Goal: Task Accomplishment & Management: Complete application form

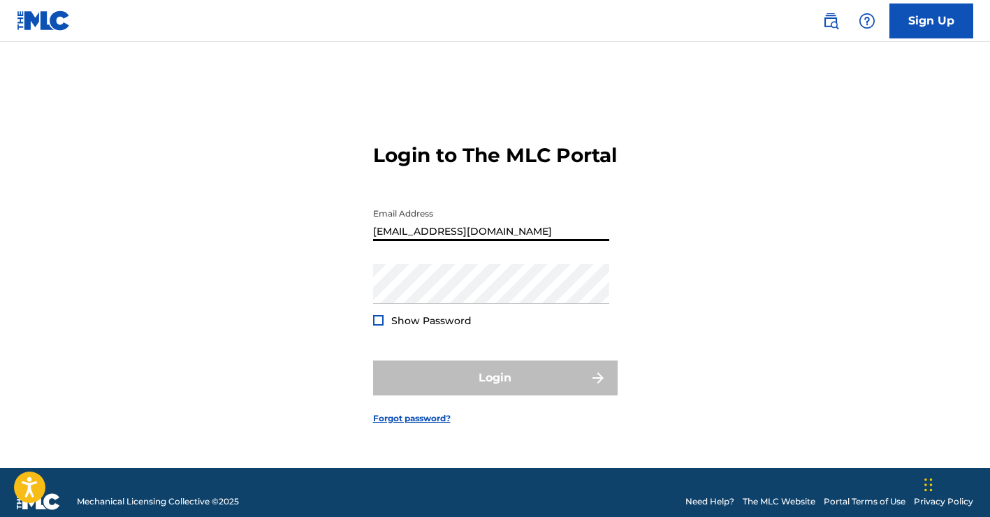
type input "[EMAIL_ADDRESS][DOMAIN_NAME]"
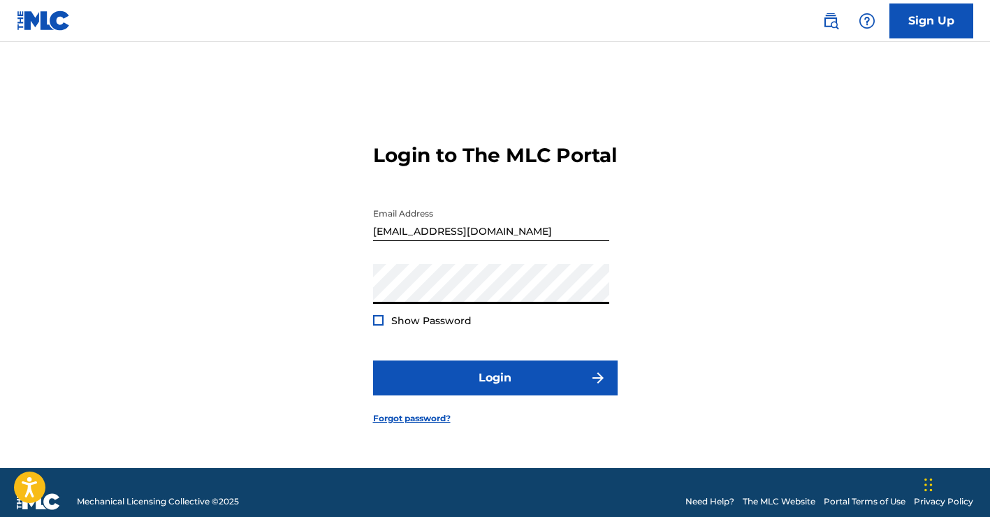
click at [385, 328] on div "Show Password" at bounding box center [422, 321] width 98 height 14
click at [386, 328] on div "Show Password" at bounding box center [422, 321] width 98 height 14
click at [373, 325] on div at bounding box center [378, 320] width 10 height 10
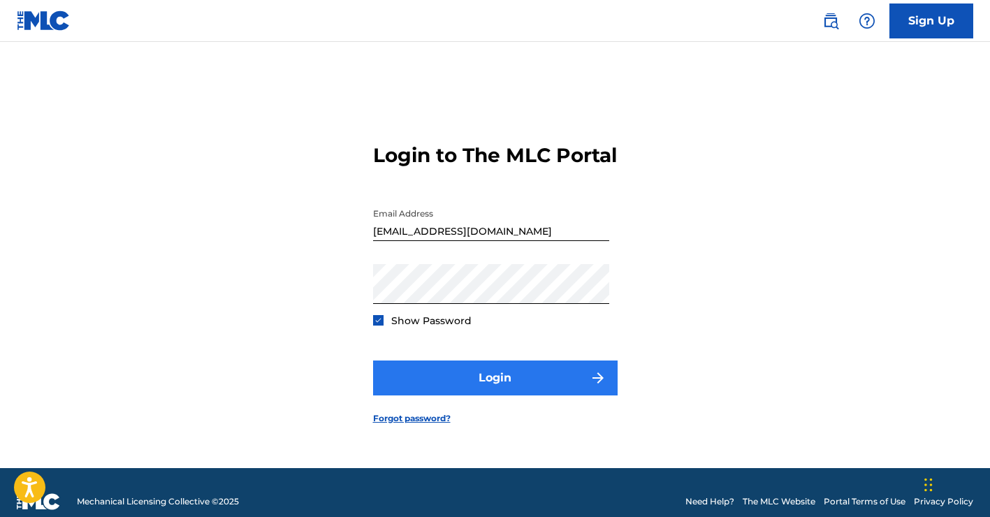
click at [462, 383] on button "Login" at bounding box center [495, 377] width 244 height 35
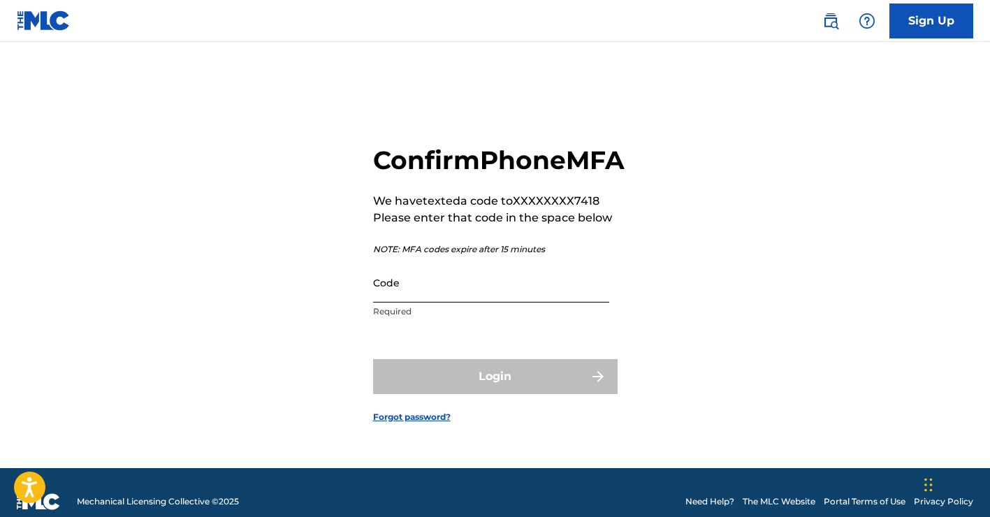
click at [516, 293] on input "Code" at bounding box center [491, 283] width 236 height 40
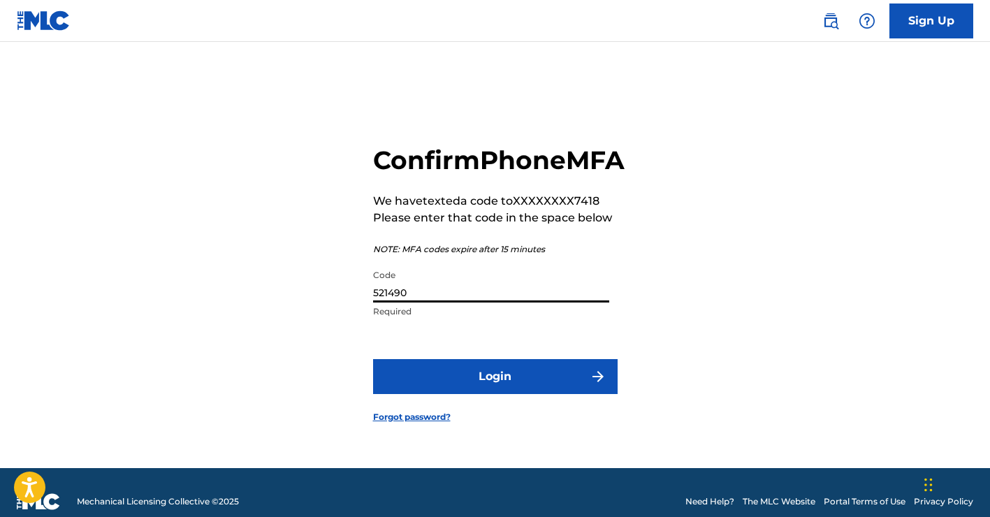
type input "521490"
click at [494, 392] on button "Login" at bounding box center [495, 376] width 244 height 35
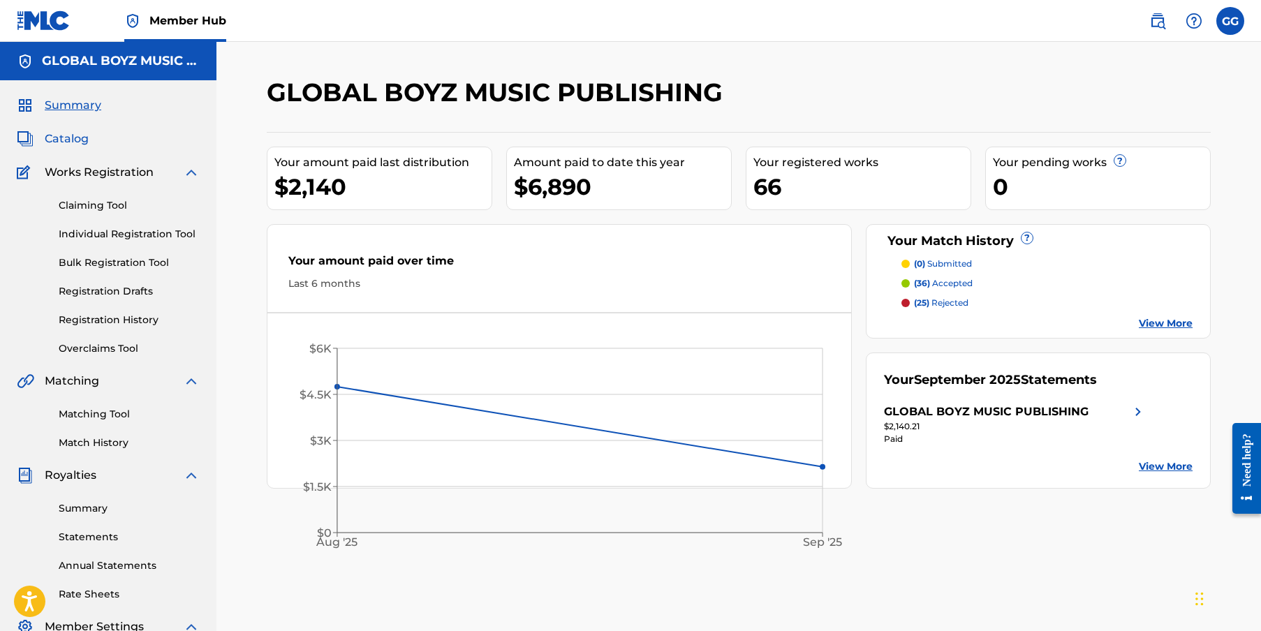
click at [82, 142] on span "Catalog" at bounding box center [67, 139] width 44 height 17
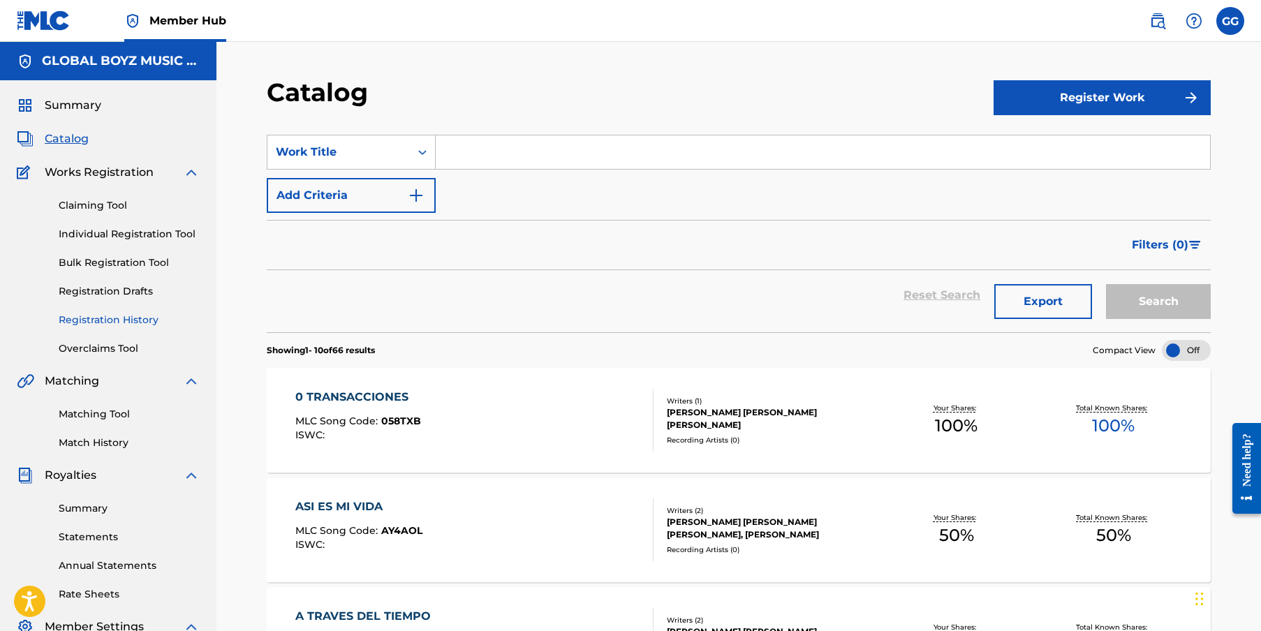
click at [91, 324] on link "Registration History" at bounding box center [129, 320] width 141 height 15
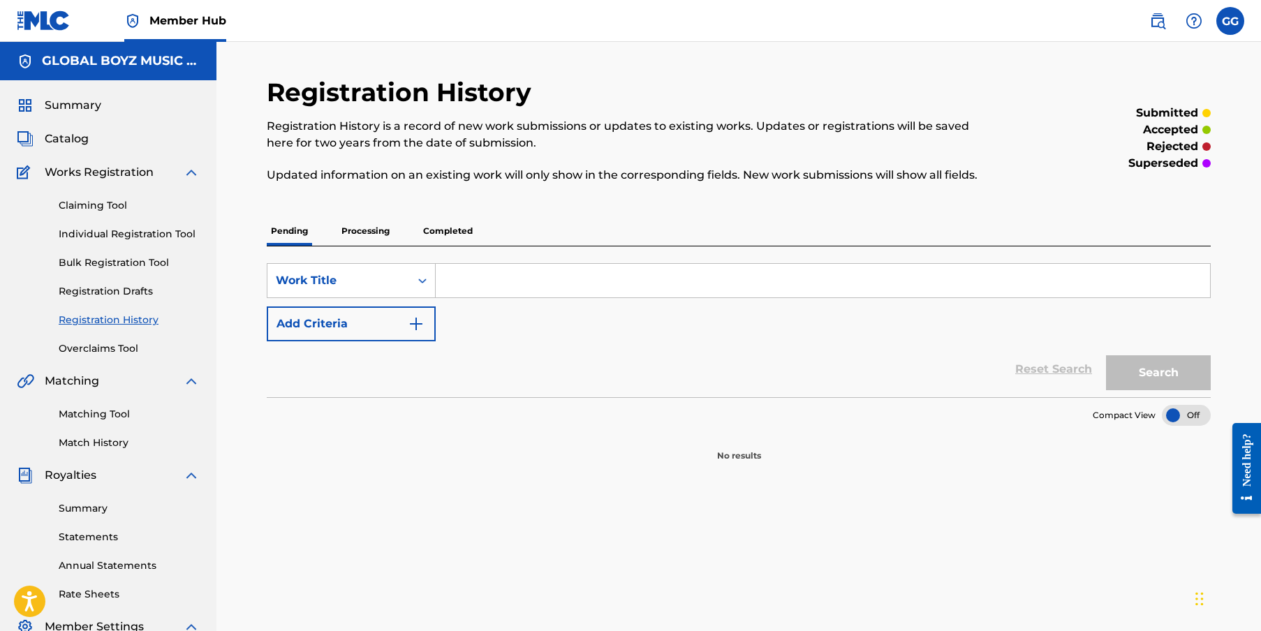
click at [371, 225] on p "Processing" at bounding box center [365, 231] width 57 height 29
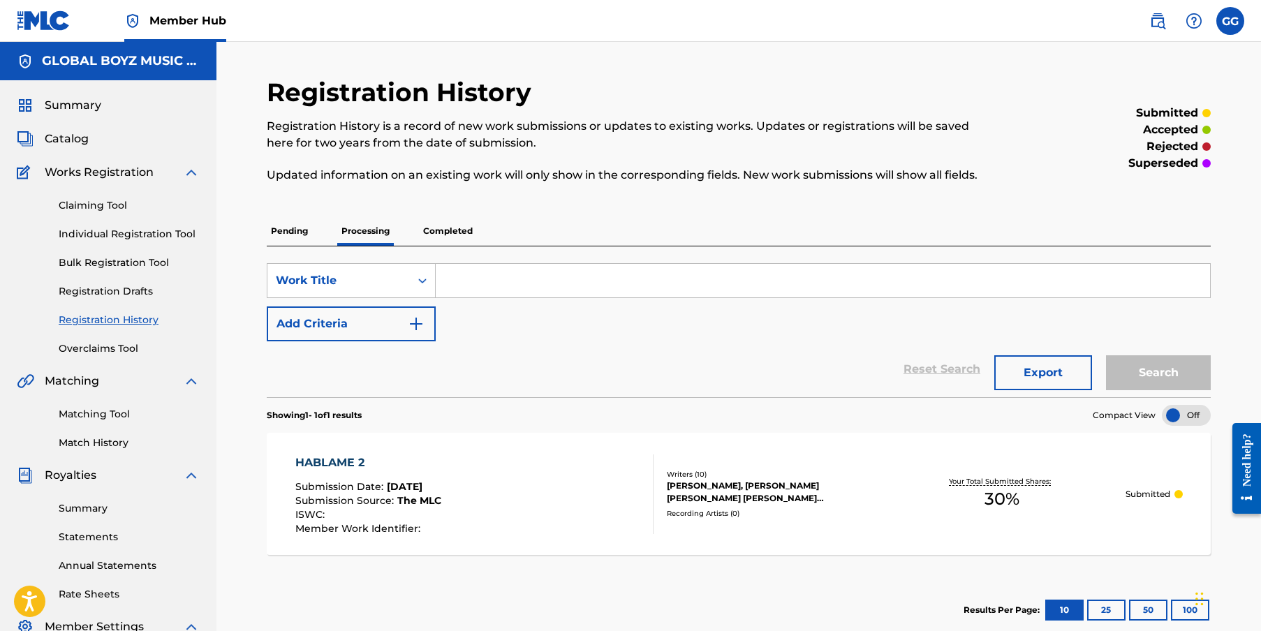
click at [693, 494] on div "EMMANUEL GAZMEY, BRYAN JOEL VILLANUEVA, OMAR DAVID HERNANDEZ COLON, JUAN KARLOS…" at bounding box center [772, 492] width 211 height 25
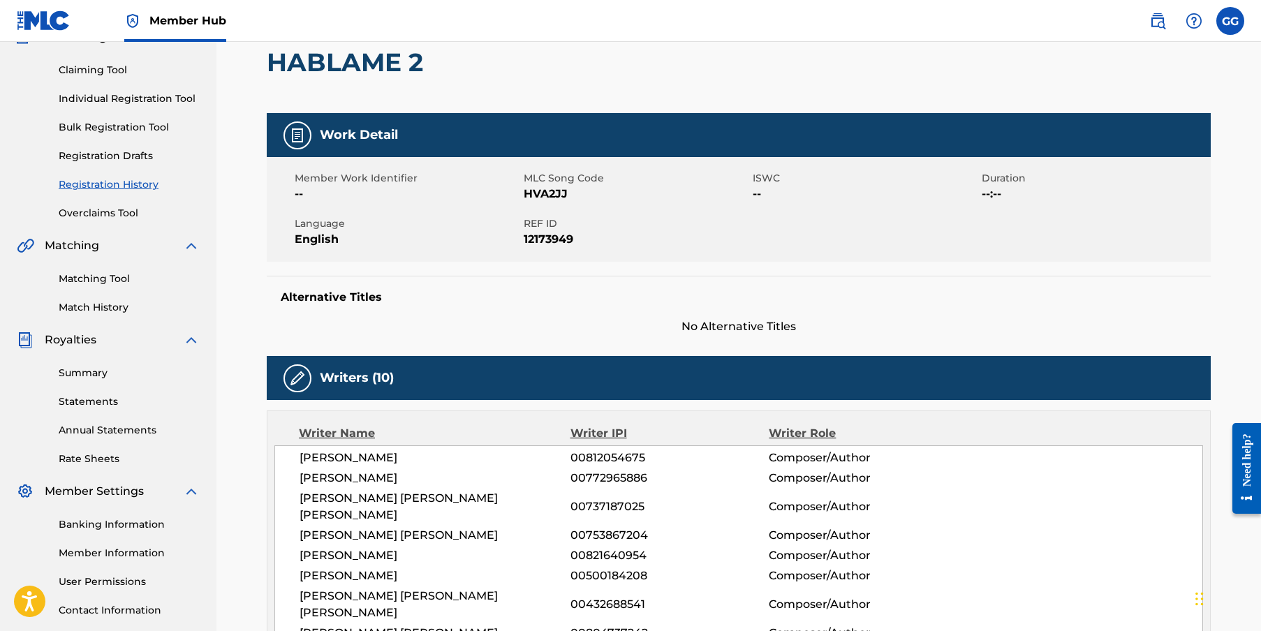
scroll to position [55, 0]
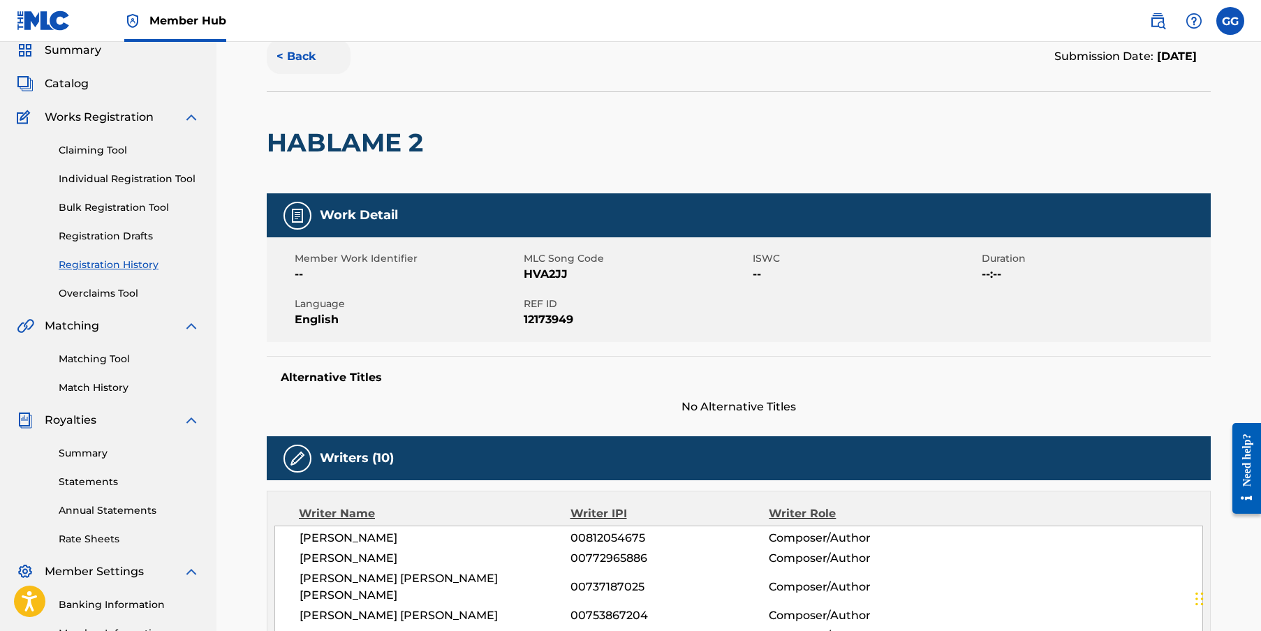
click at [297, 59] on button "< Back" at bounding box center [309, 56] width 84 height 35
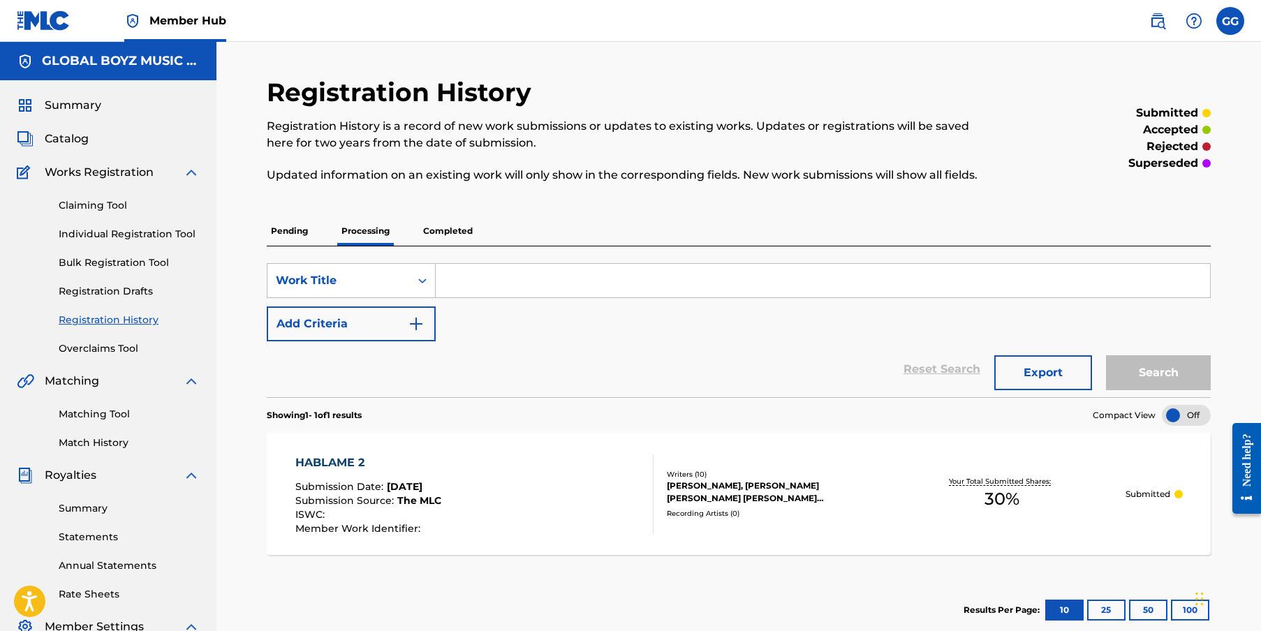
click at [89, 145] on div "Catalog" at bounding box center [108, 139] width 183 height 17
click at [85, 144] on span "Catalog" at bounding box center [67, 139] width 44 height 17
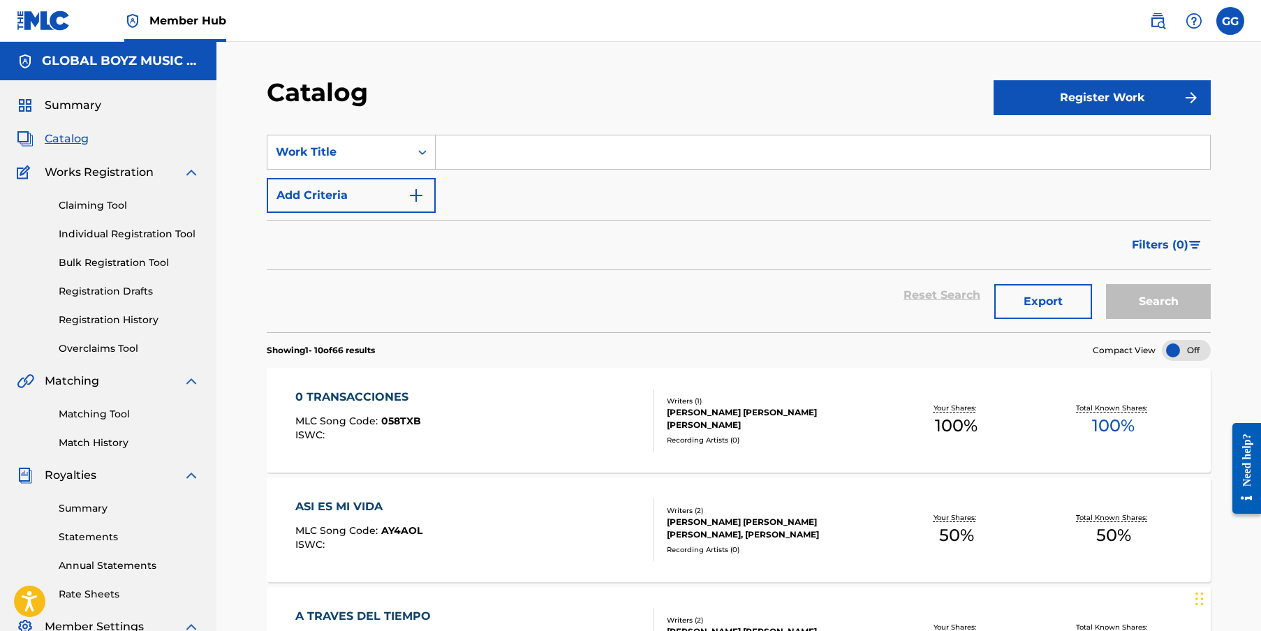
click at [485, 158] on input "Search Form" at bounding box center [823, 152] width 775 height 34
type input "hablame"
click at [989, 302] on button "Search" at bounding box center [1158, 301] width 105 height 35
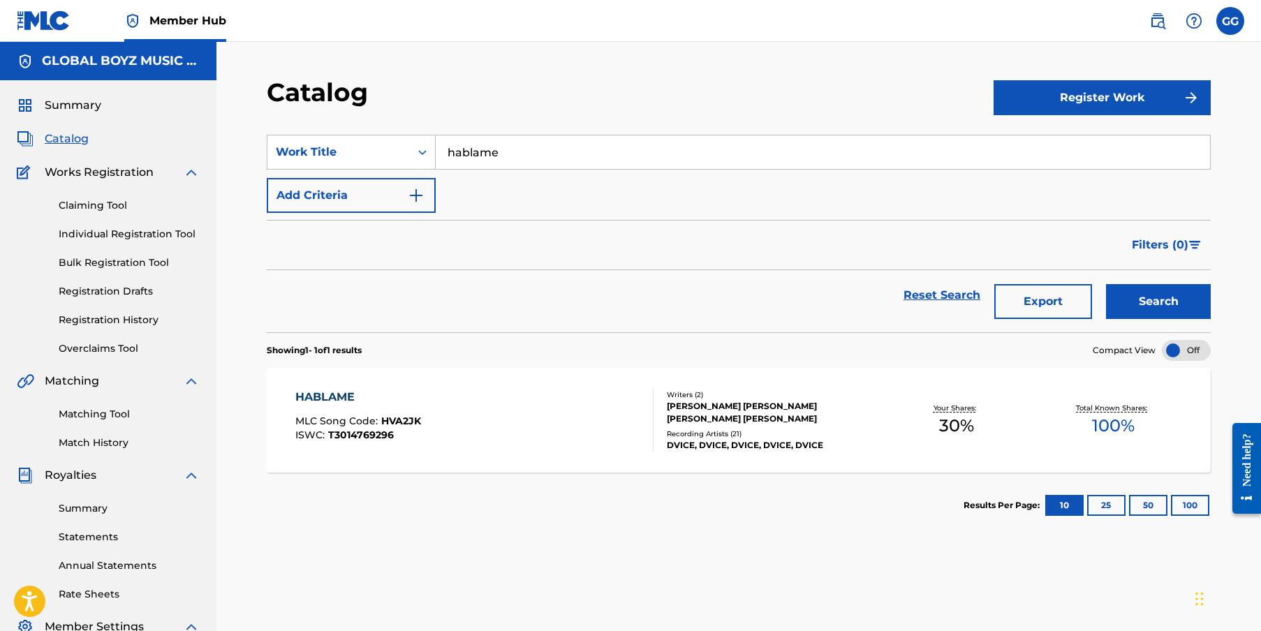
click at [711, 419] on div "EMMANUEL GAZMEY, GERARDO JERRY JR. GRAUPERA" at bounding box center [772, 412] width 211 height 25
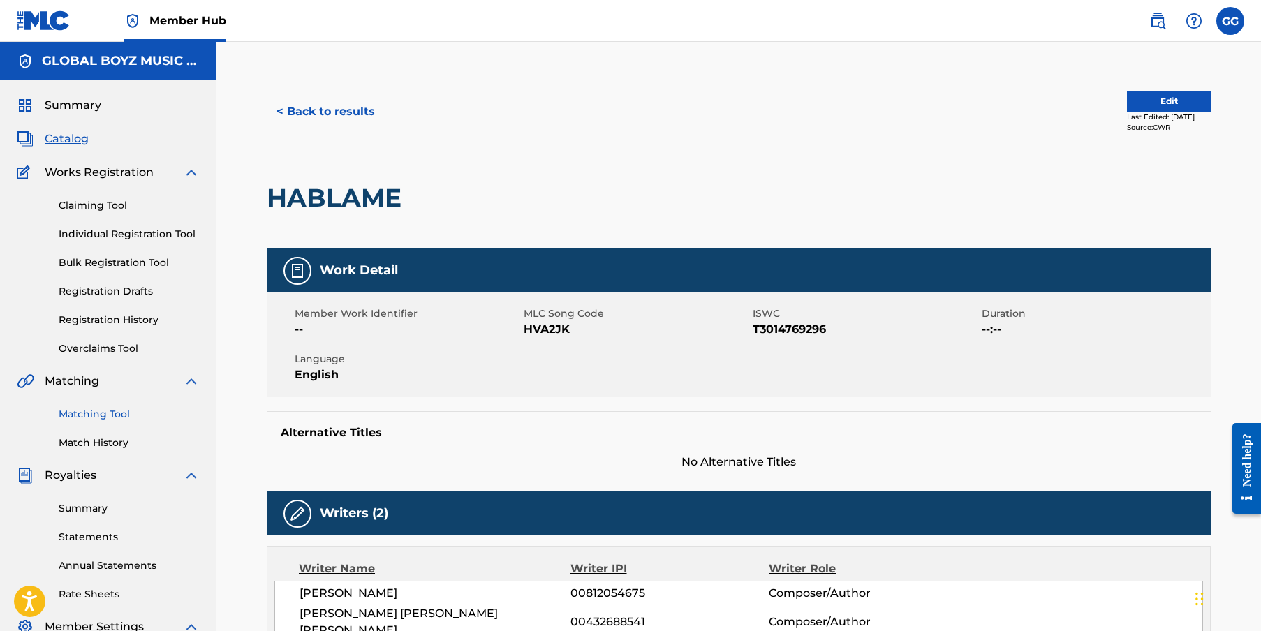
click at [90, 418] on link "Matching Tool" at bounding box center [129, 414] width 141 height 15
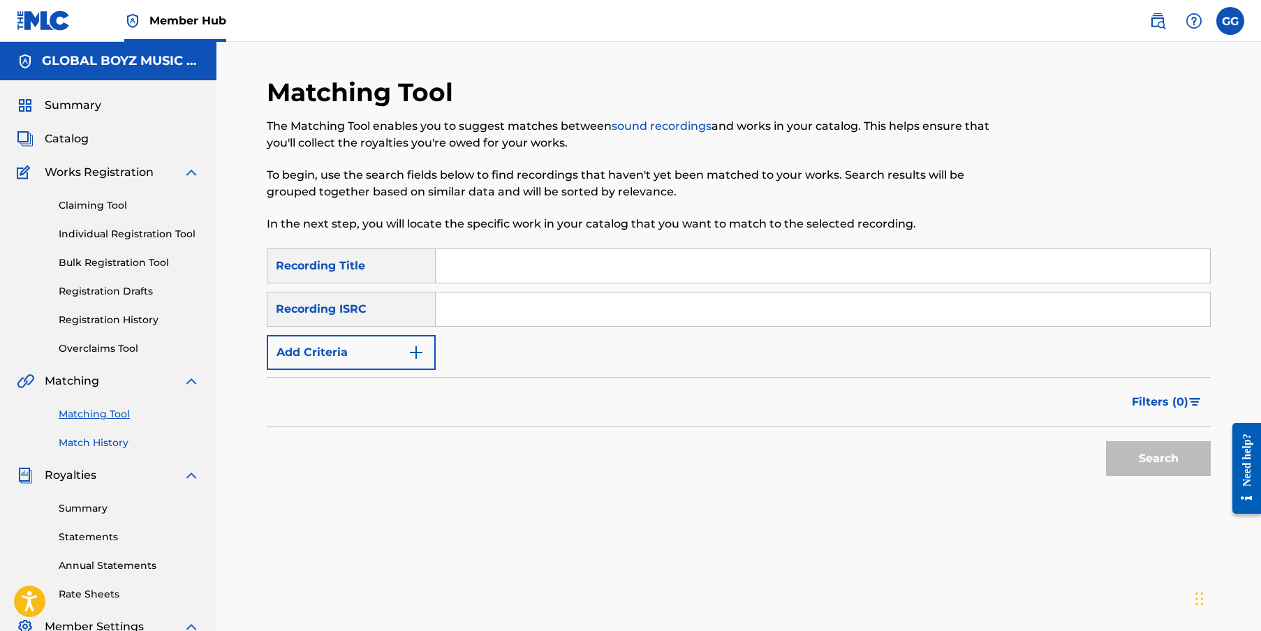
click at [101, 443] on link "Match History" at bounding box center [129, 443] width 141 height 15
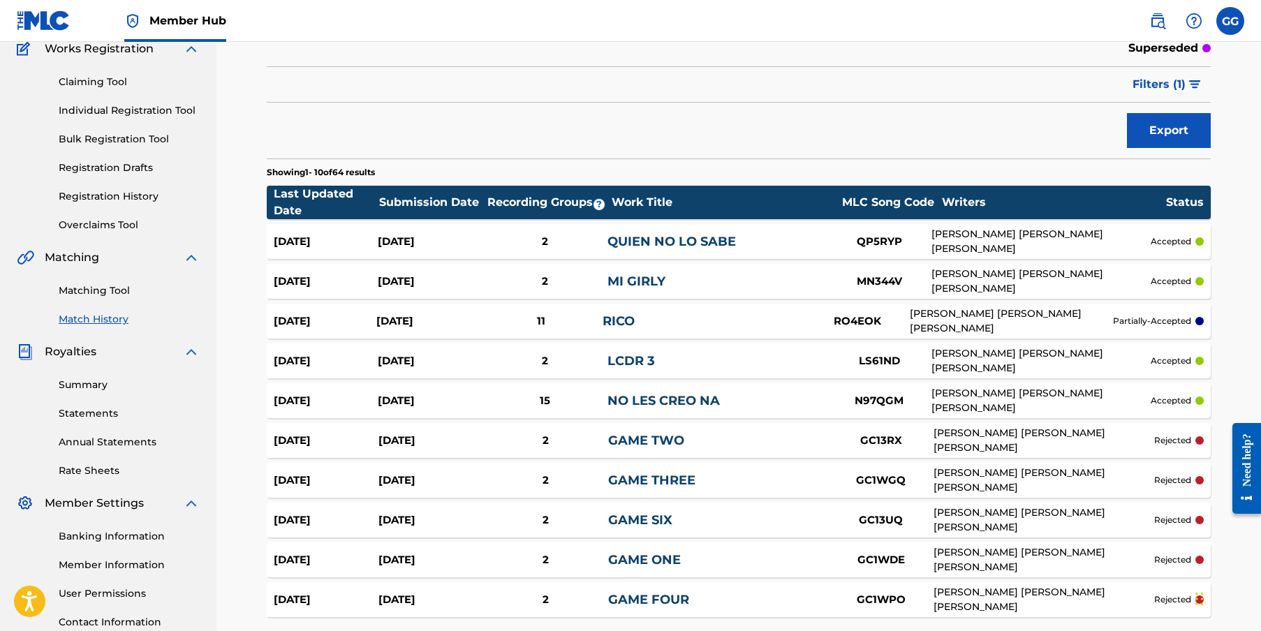
scroll to position [167, 0]
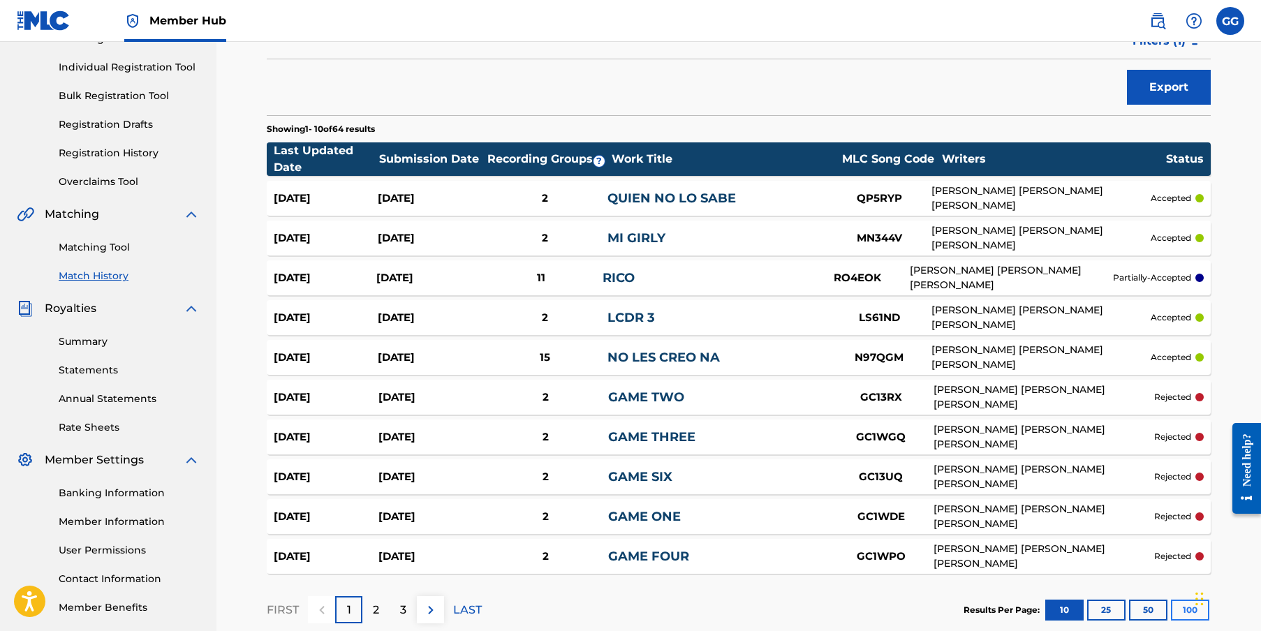
click at [989, 516] on button "100" at bounding box center [1190, 610] width 38 height 21
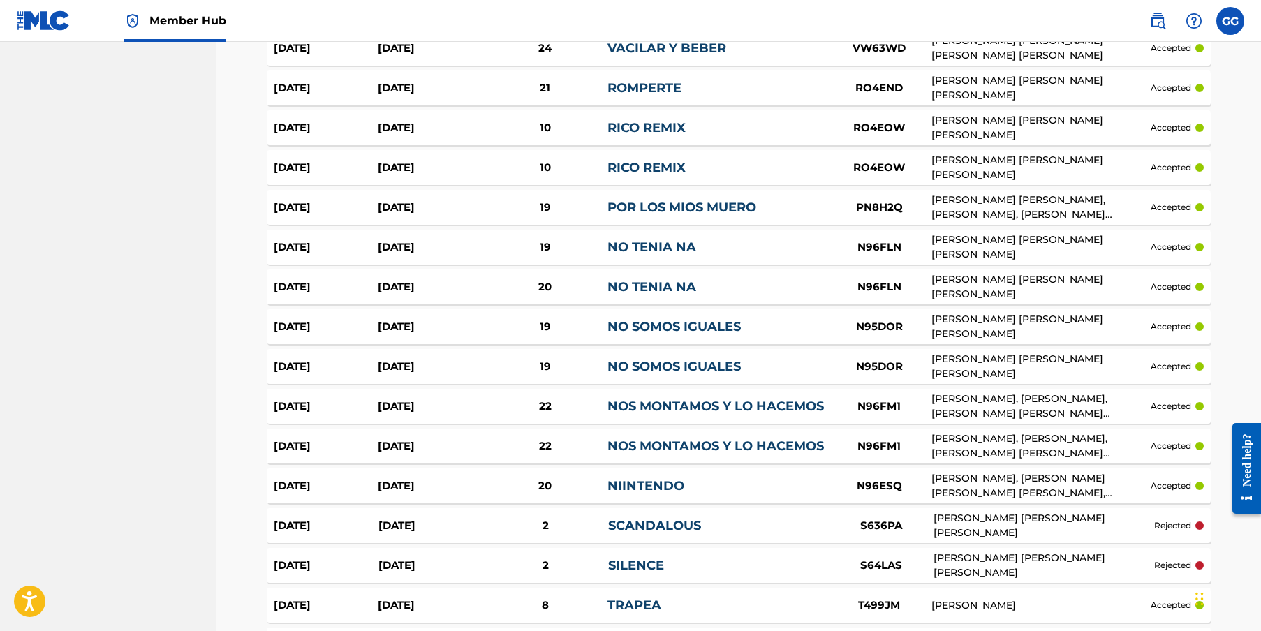
scroll to position [2226, 0]
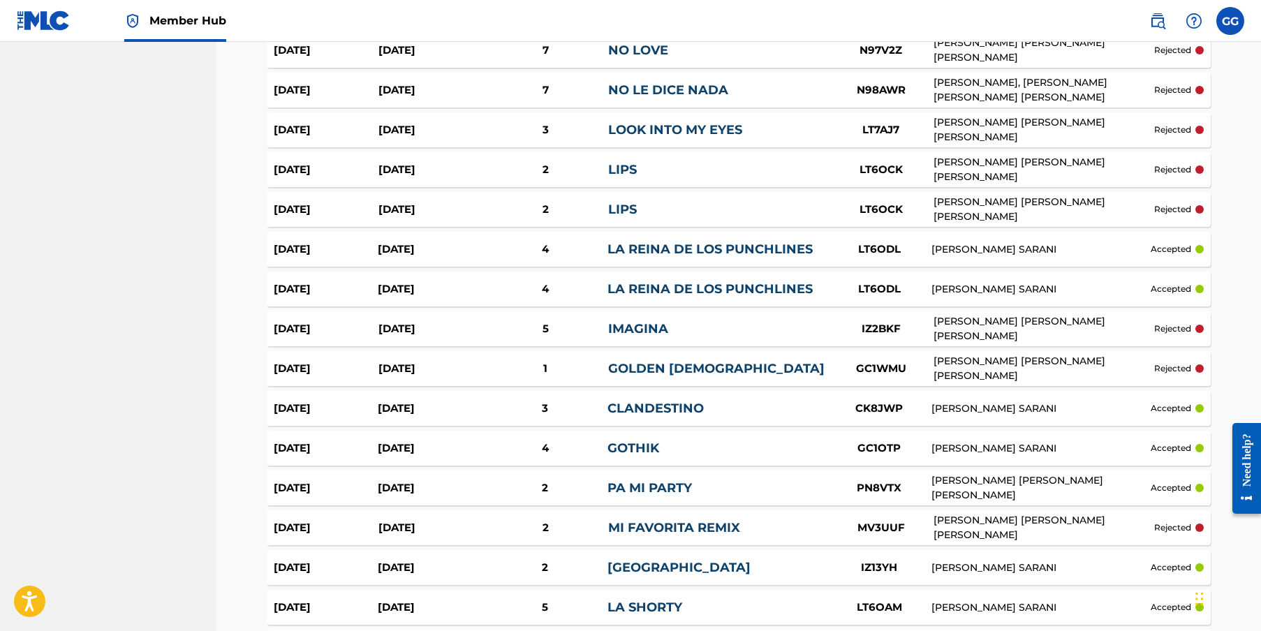
click at [651, 516] on link "MI FAVORITA REMIX" at bounding box center [674, 527] width 132 height 15
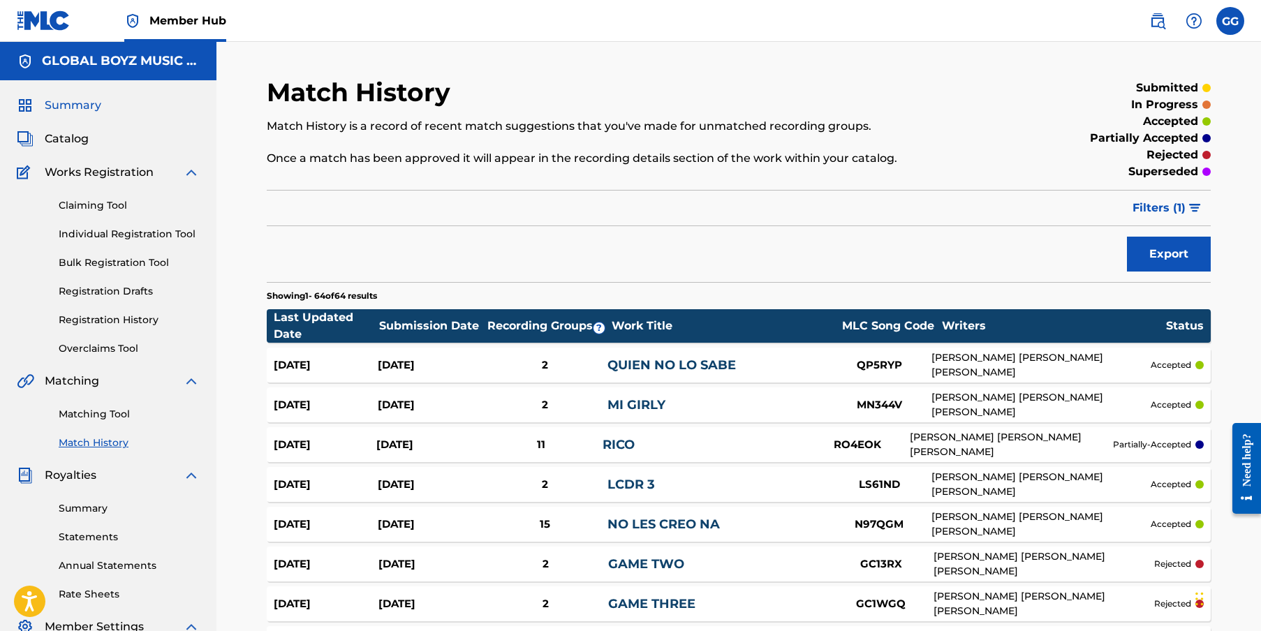
click at [85, 98] on span "Summary" at bounding box center [73, 105] width 57 height 17
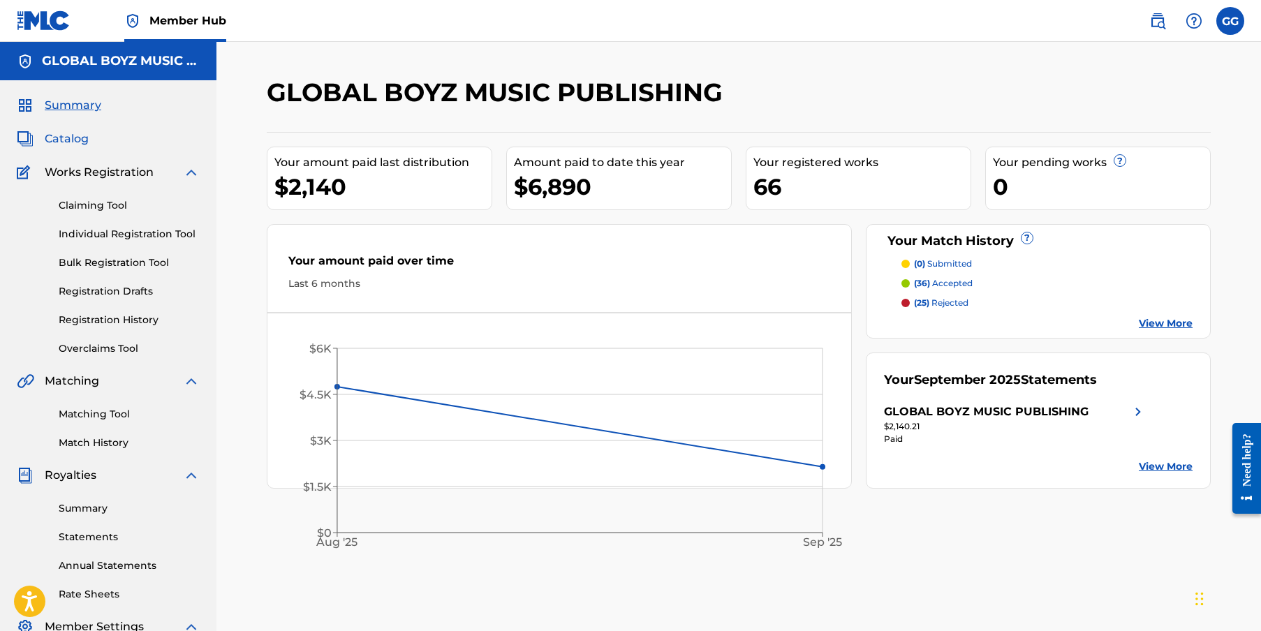
click at [81, 142] on span "Catalog" at bounding box center [67, 139] width 44 height 17
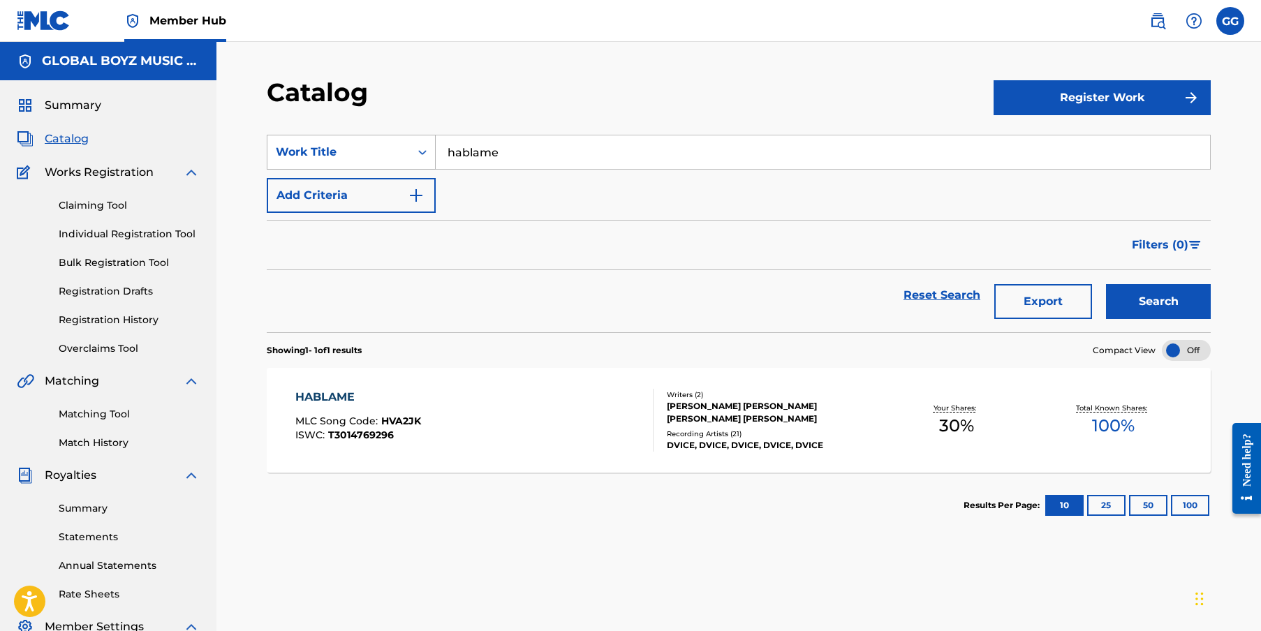
drag, startPoint x: 635, startPoint y: 157, endPoint x: 351, endPoint y: 154, distance: 283.6
click at [351, 154] on div "SearchWithCriteria223491f8-bff5-4deb-9e9f-9985e12fc4a8 Work Title hablame" at bounding box center [739, 152] width 944 height 35
type input "la"
drag, startPoint x: 180, startPoint y: 243, endPoint x: 170, endPoint y: 240, distance: 11.0
click at [180, 243] on div "Claiming Tool Individual Registration Tool Bulk Registration Tool Registration …" at bounding box center [108, 268] width 183 height 175
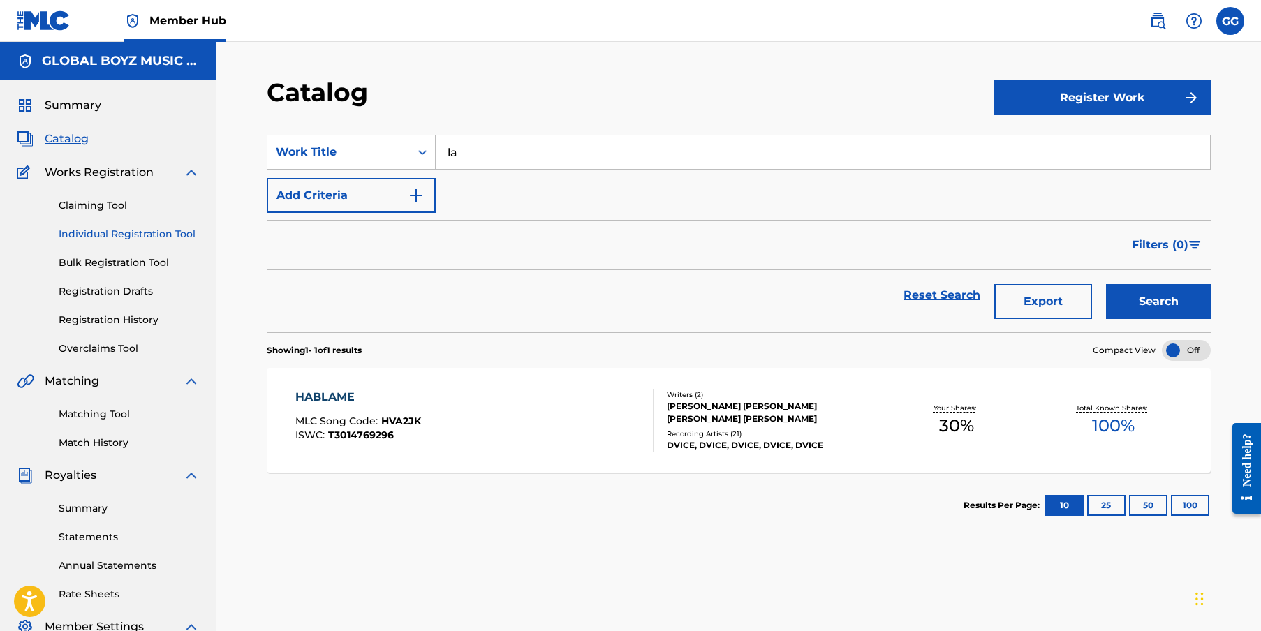
click at [170, 235] on link "Individual Registration Tool" at bounding box center [129, 234] width 141 height 15
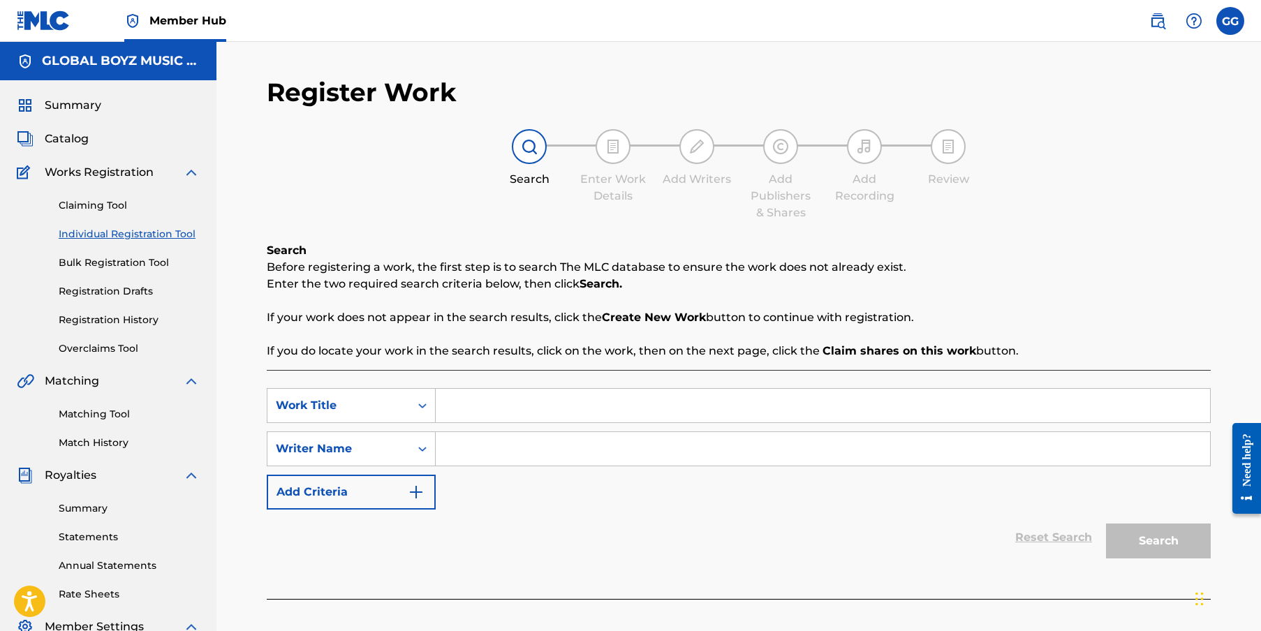
click at [497, 402] on input "Search Form" at bounding box center [823, 406] width 775 height 34
type input "la reina de la noche"
click at [522, 463] on input "Search Form" at bounding box center [823, 449] width 775 height 34
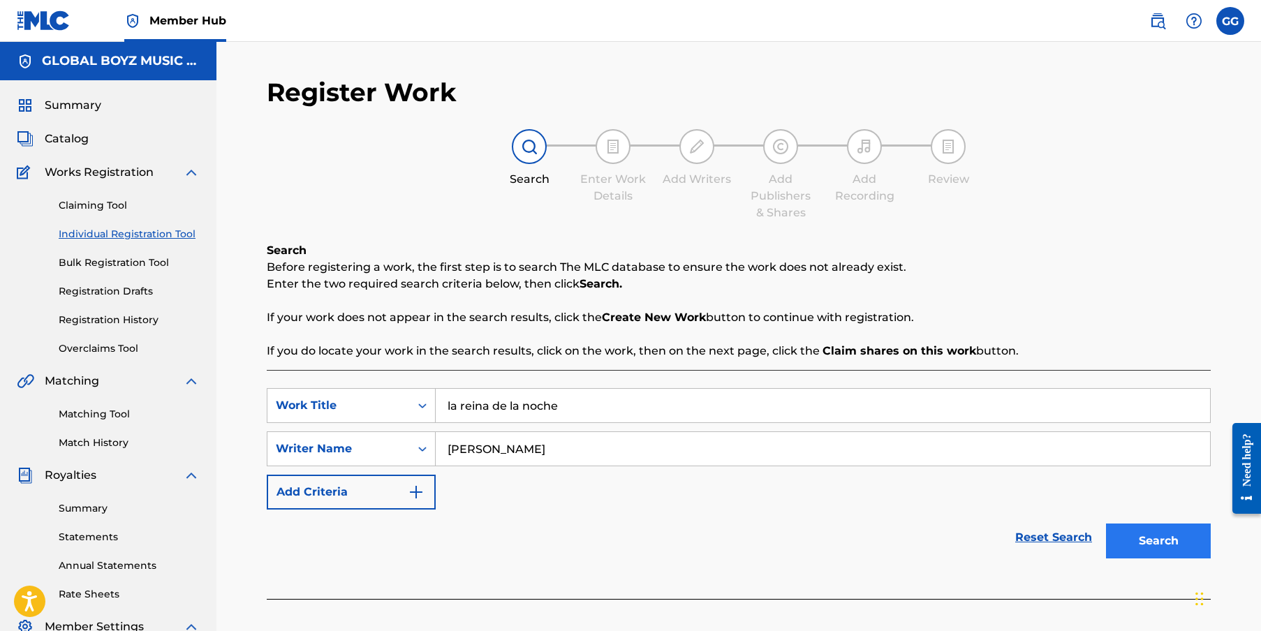
type input "gerardo graupera"
click at [989, 516] on button "Search" at bounding box center [1158, 541] width 105 height 35
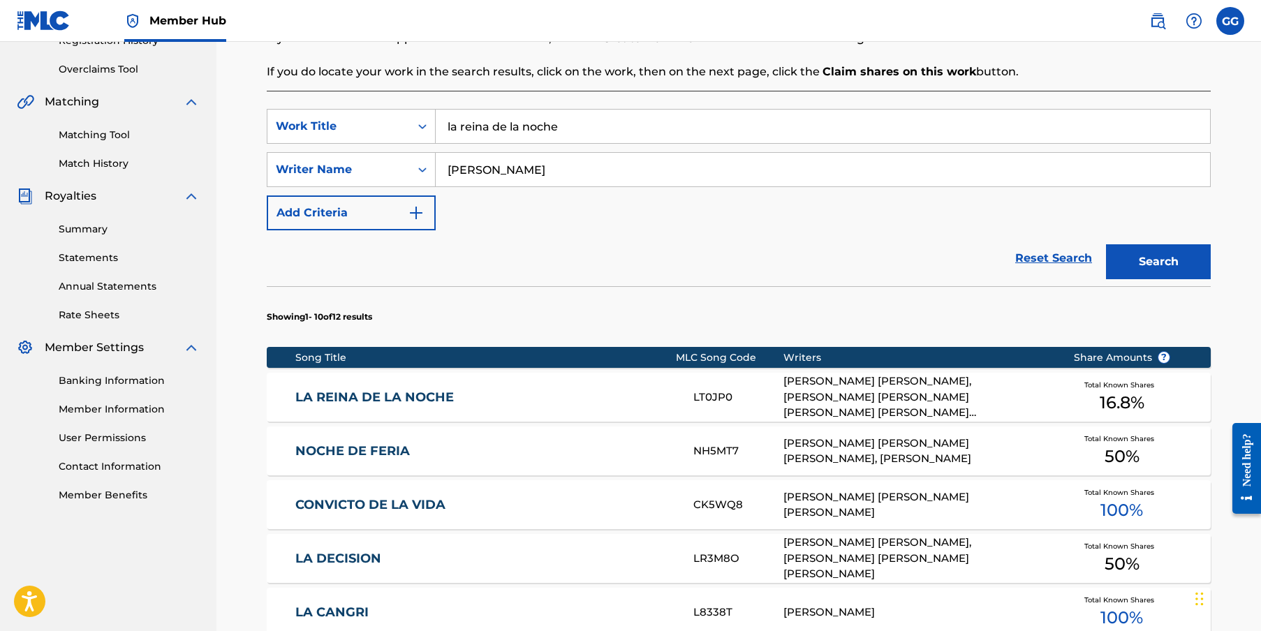
scroll to position [323, 0]
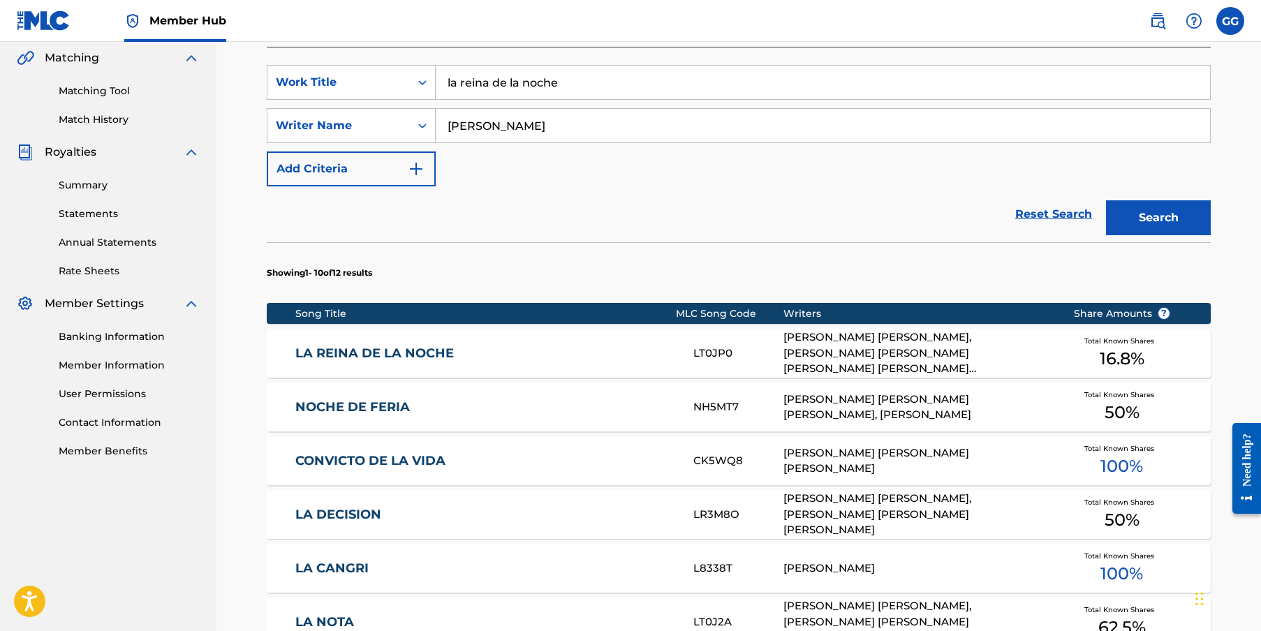
click at [886, 351] on div "JUAN PAUL MORALES, GERARDO JERRY JR. GRAUPERA, JAN OMAR CAMBERO LUCIANO, PEDRO …" at bounding box center [918, 353] width 269 height 47
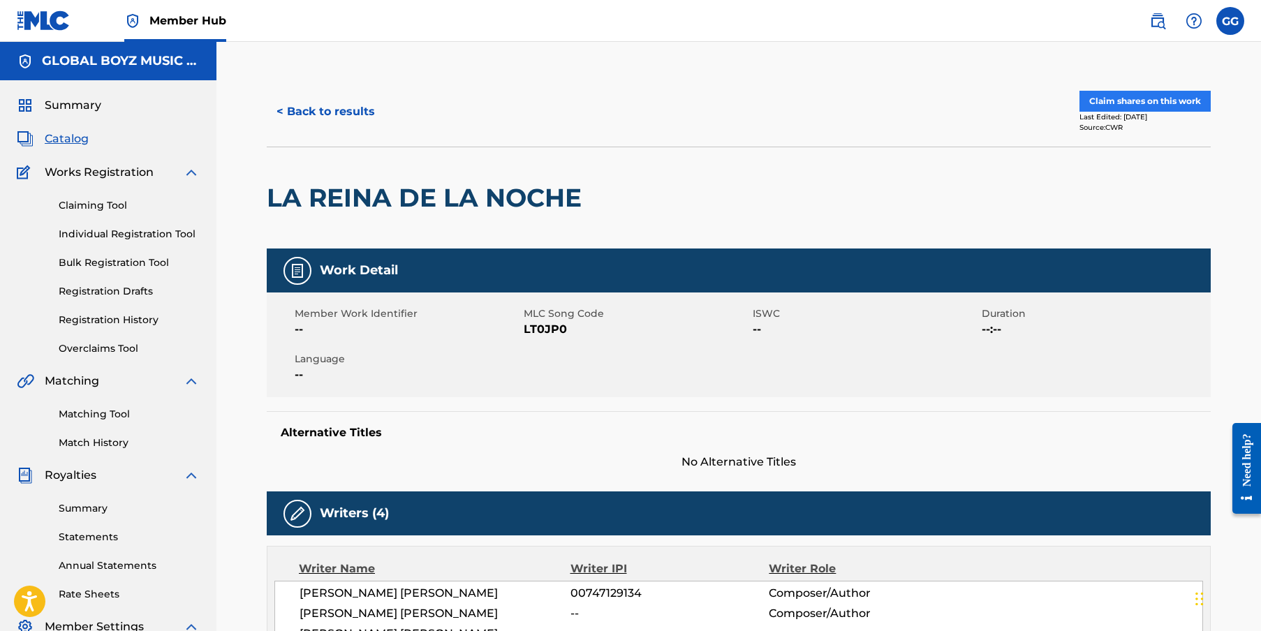
click at [989, 101] on button "Claim shares on this work" at bounding box center [1145, 101] width 131 height 21
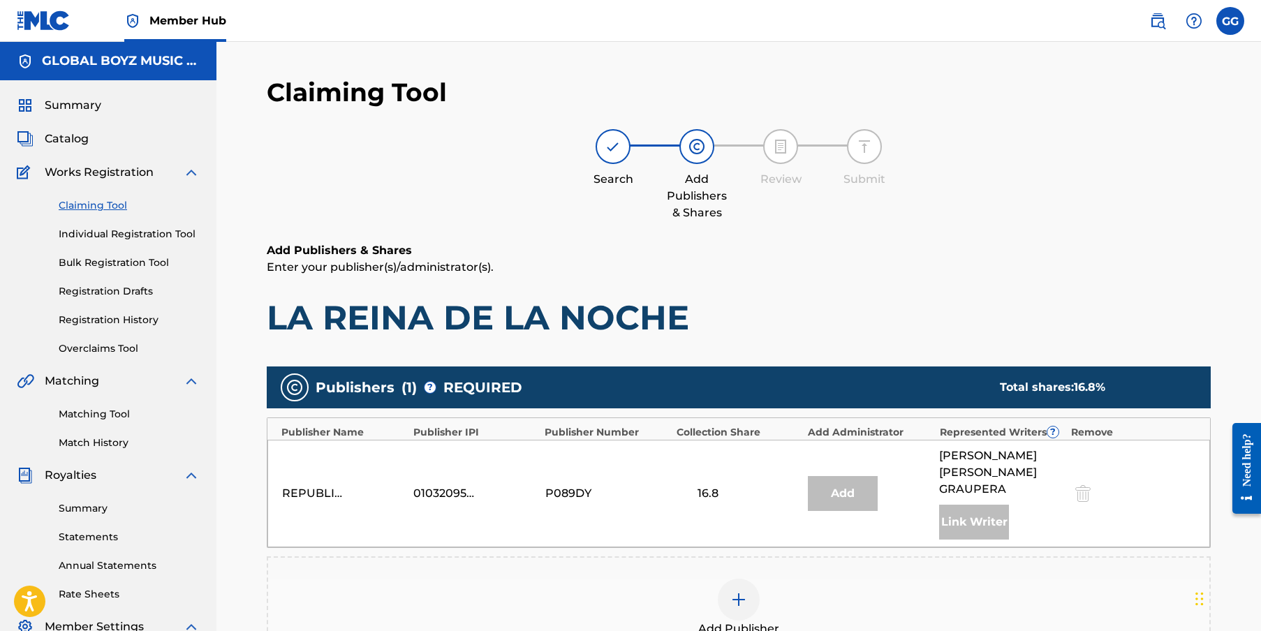
scroll to position [116, 0]
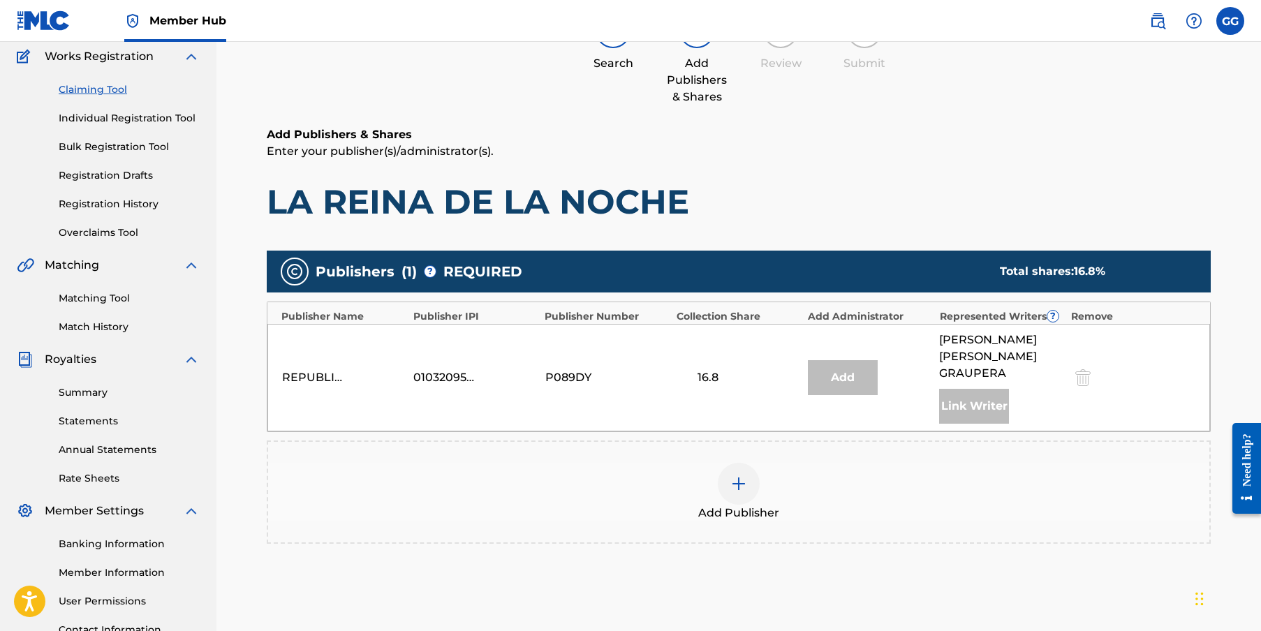
click at [748, 463] on div at bounding box center [739, 484] width 42 height 42
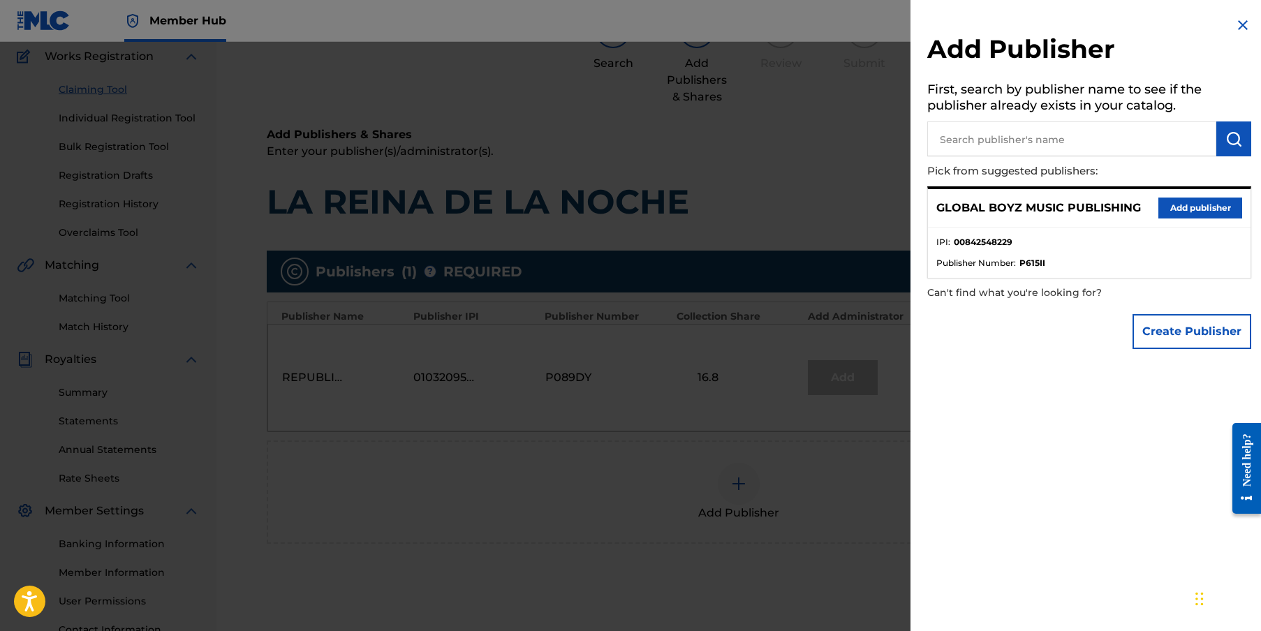
click at [989, 205] on button "Add publisher" at bounding box center [1201, 208] width 84 height 21
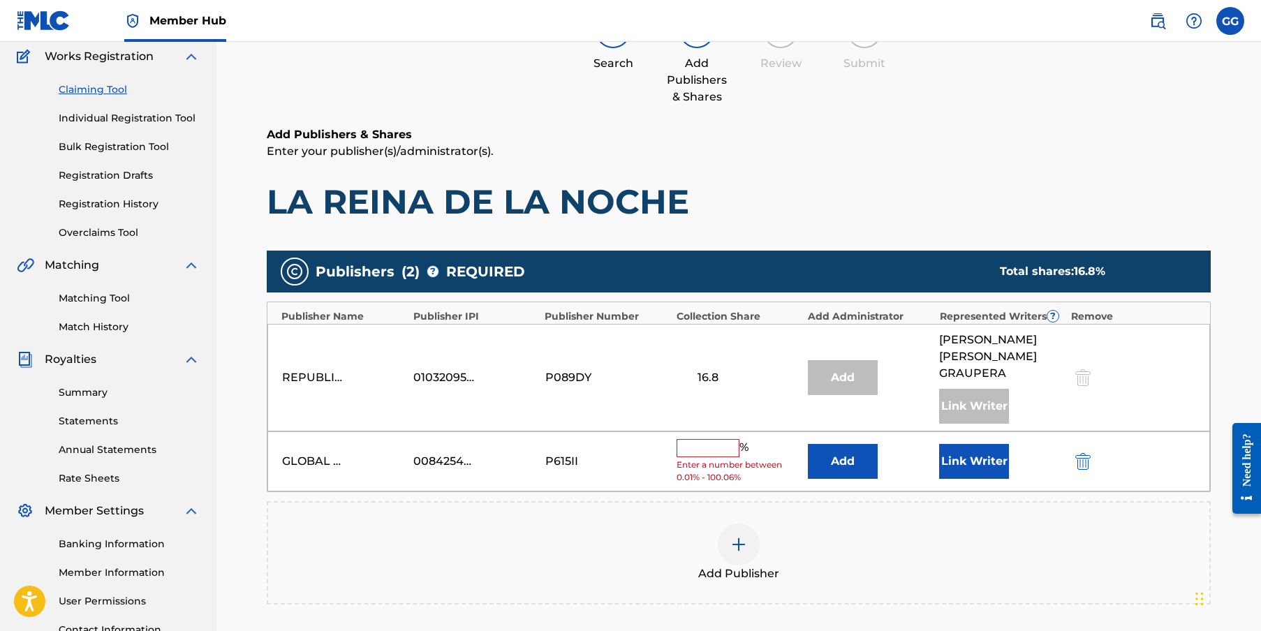
click at [695, 439] on input "text" at bounding box center [708, 448] width 63 height 18
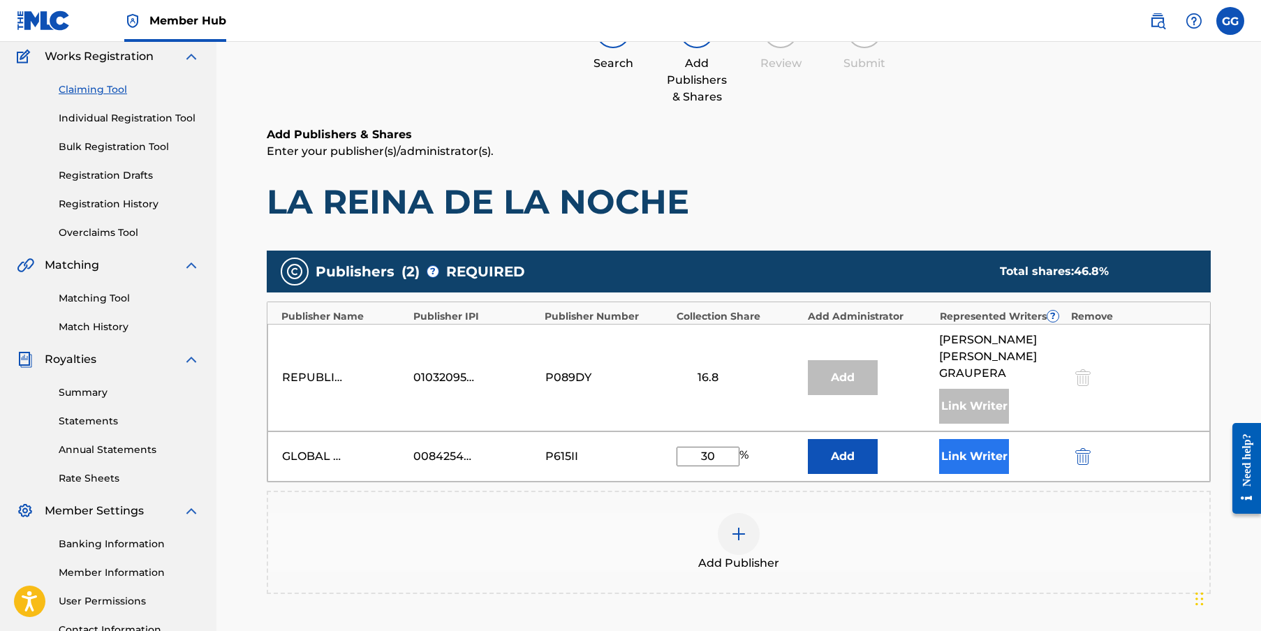
type input "30"
click at [961, 440] on button "Link Writer" at bounding box center [974, 456] width 70 height 35
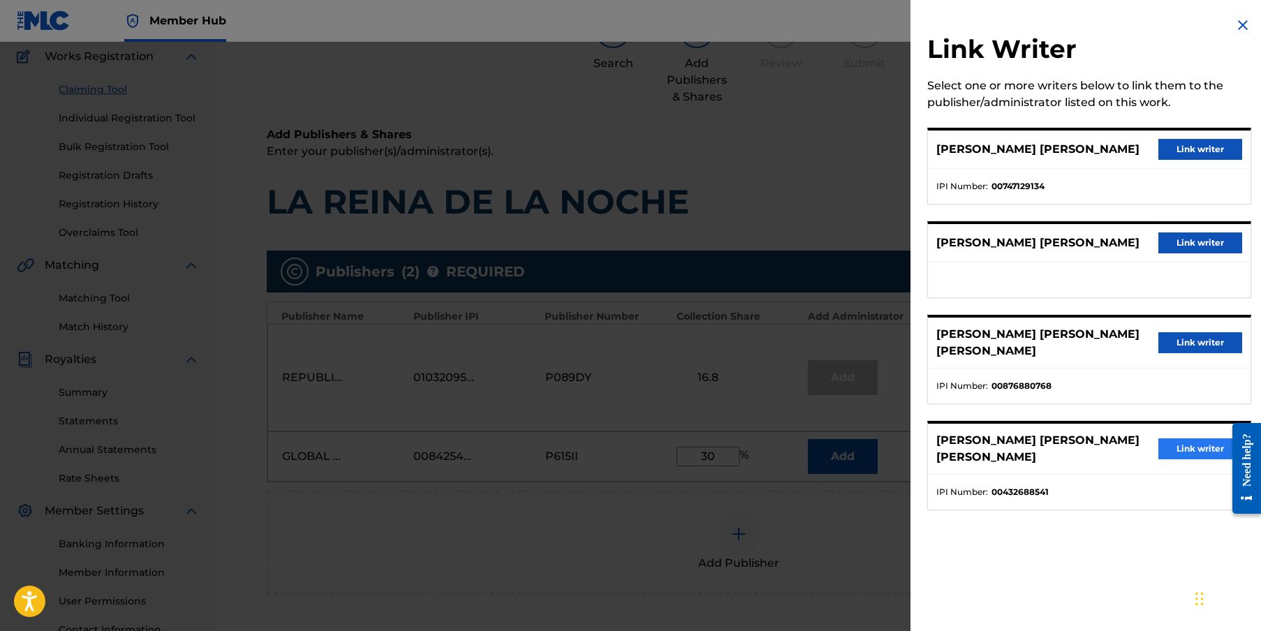
click at [989, 439] on button "Link writer" at bounding box center [1201, 449] width 84 height 21
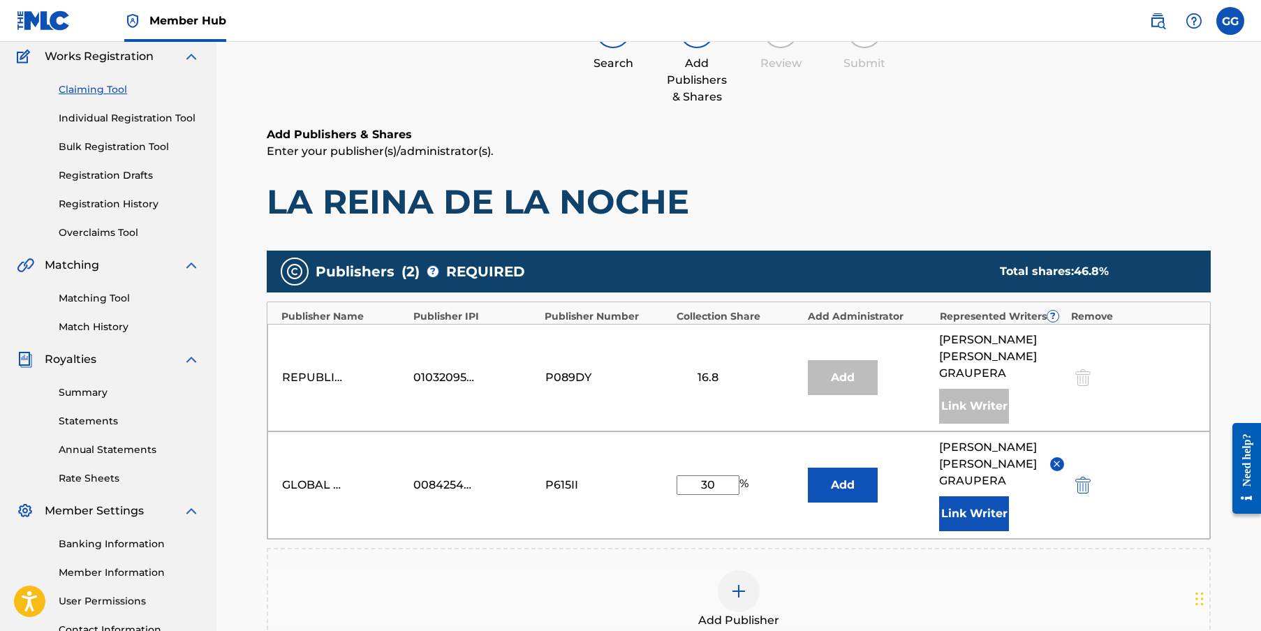
scroll to position [328, 0]
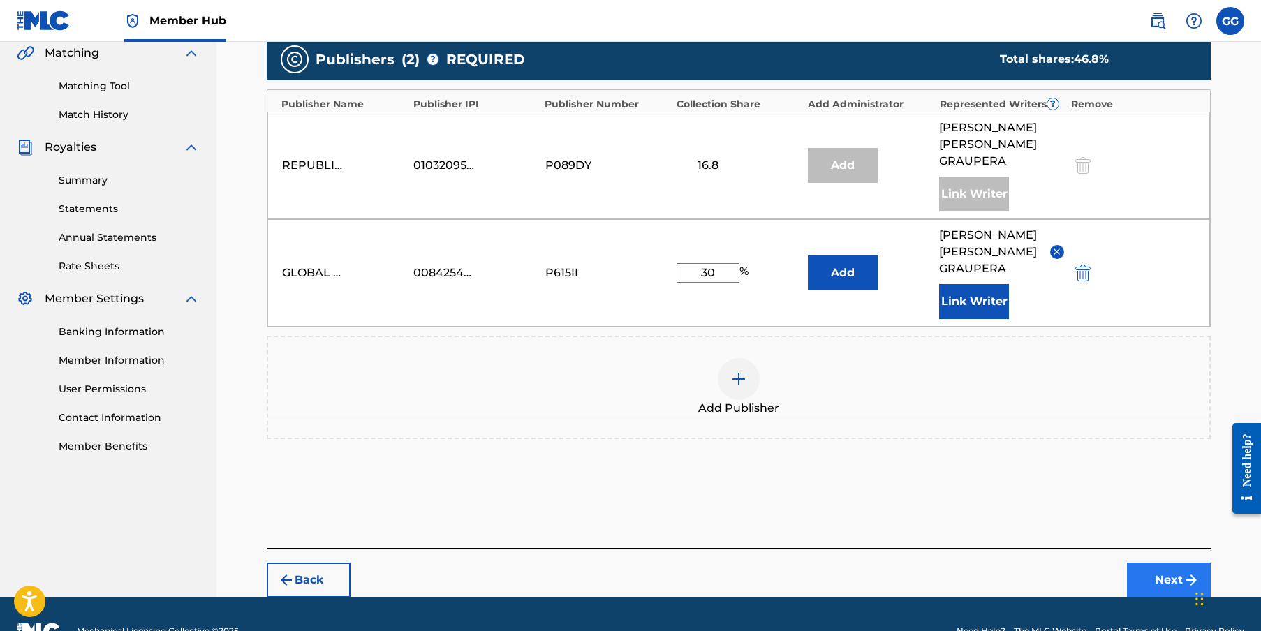
click at [989, 516] on button "Next" at bounding box center [1169, 580] width 84 height 35
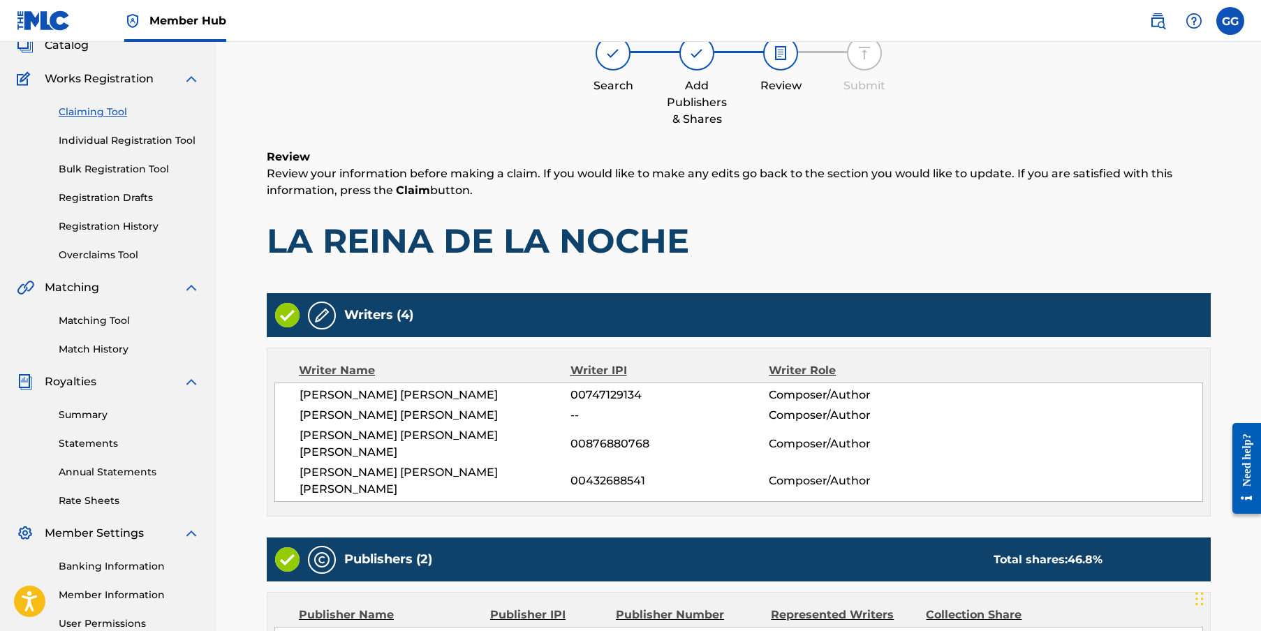
scroll to position [380, 0]
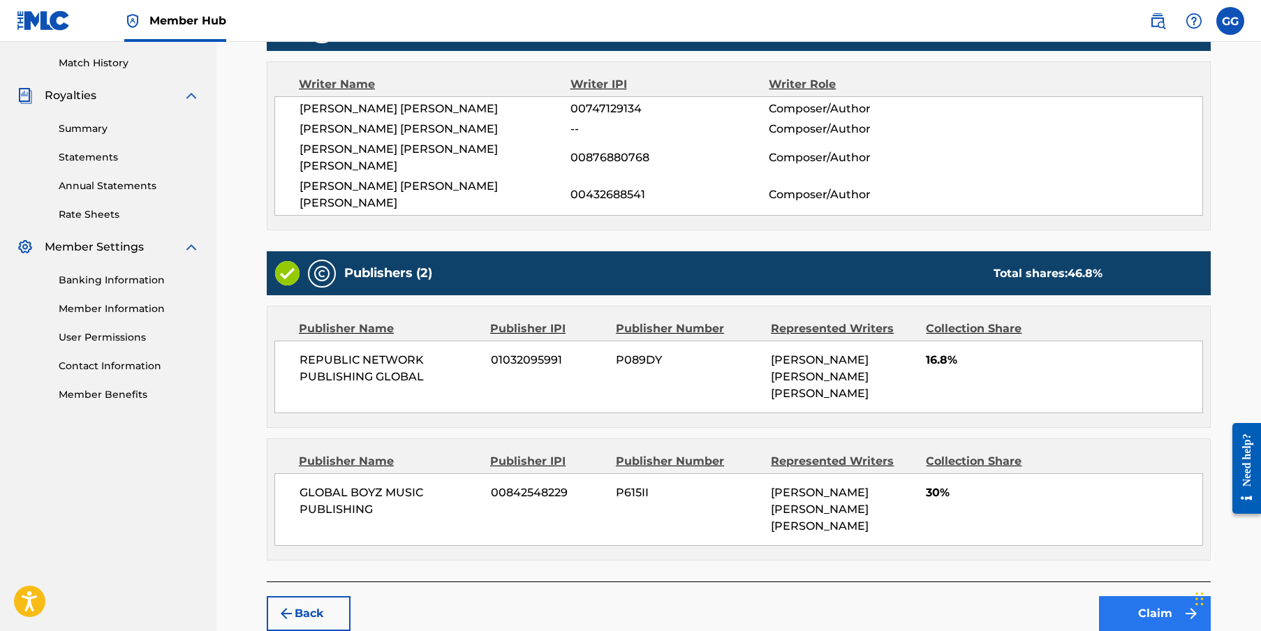
click at [989, 516] on button "Claim" at bounding box center [1155, 613] width 112 height 35
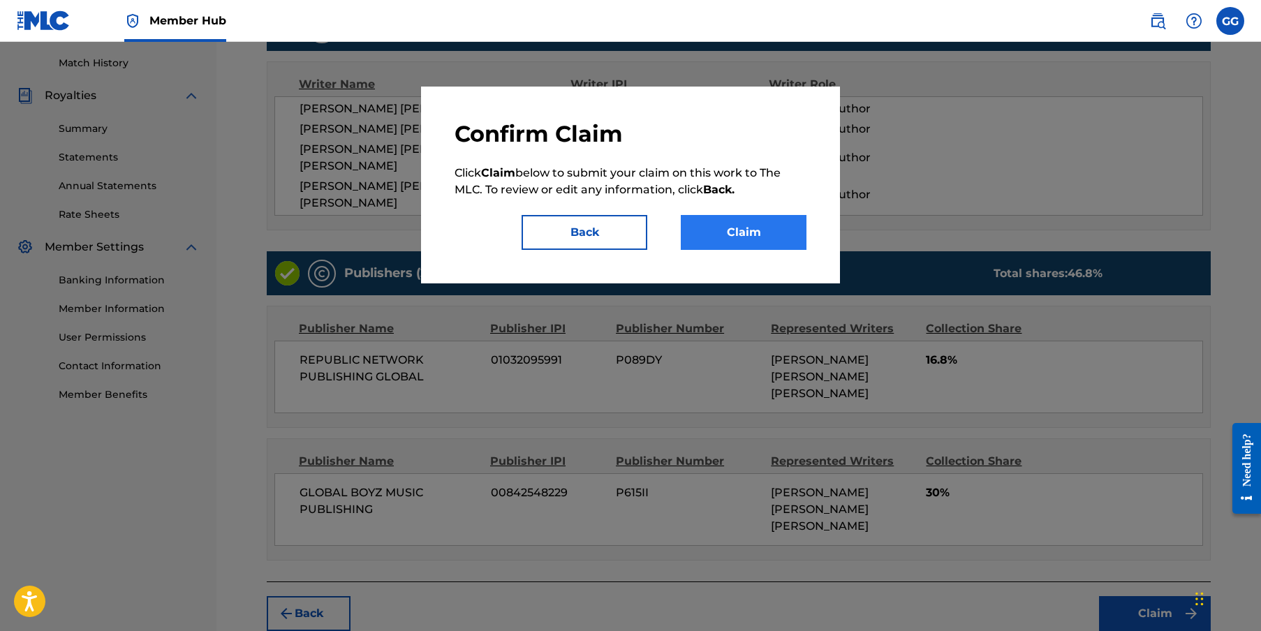
click at [740, 231] on button "Claim" at bounding box center [744, 232] width 126 height 35
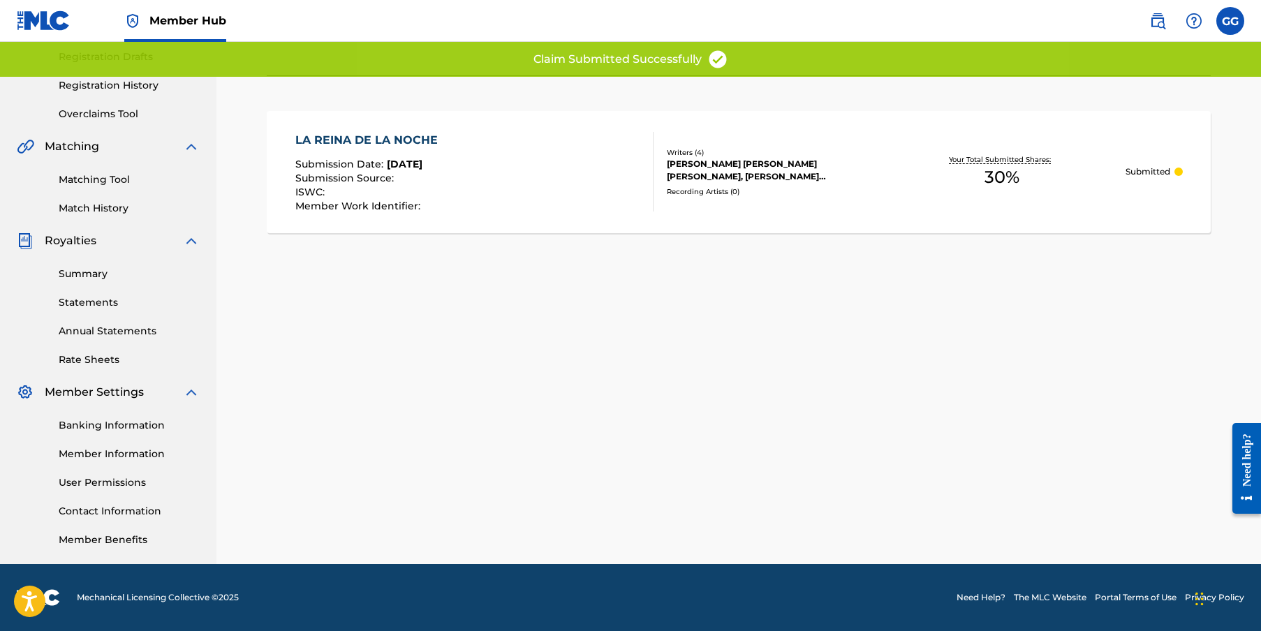
scroll to position [103, 0]
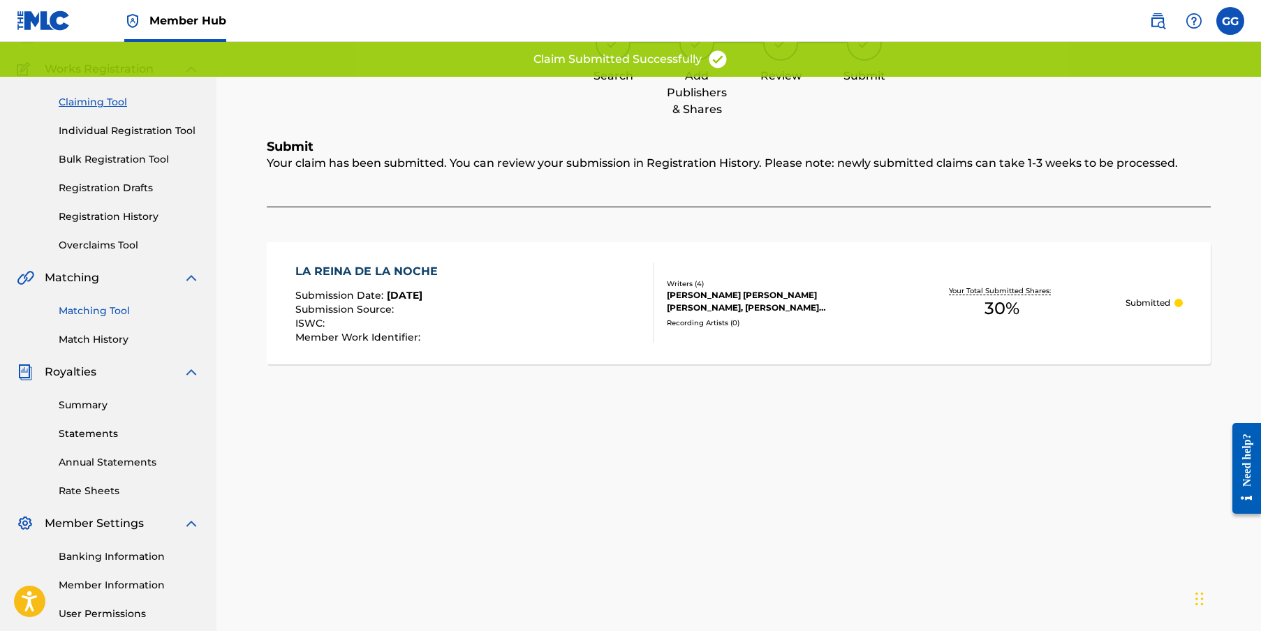
click at [101, 316] on link "Matching Tool" at bounding box center [129, 311] width 141 height 15
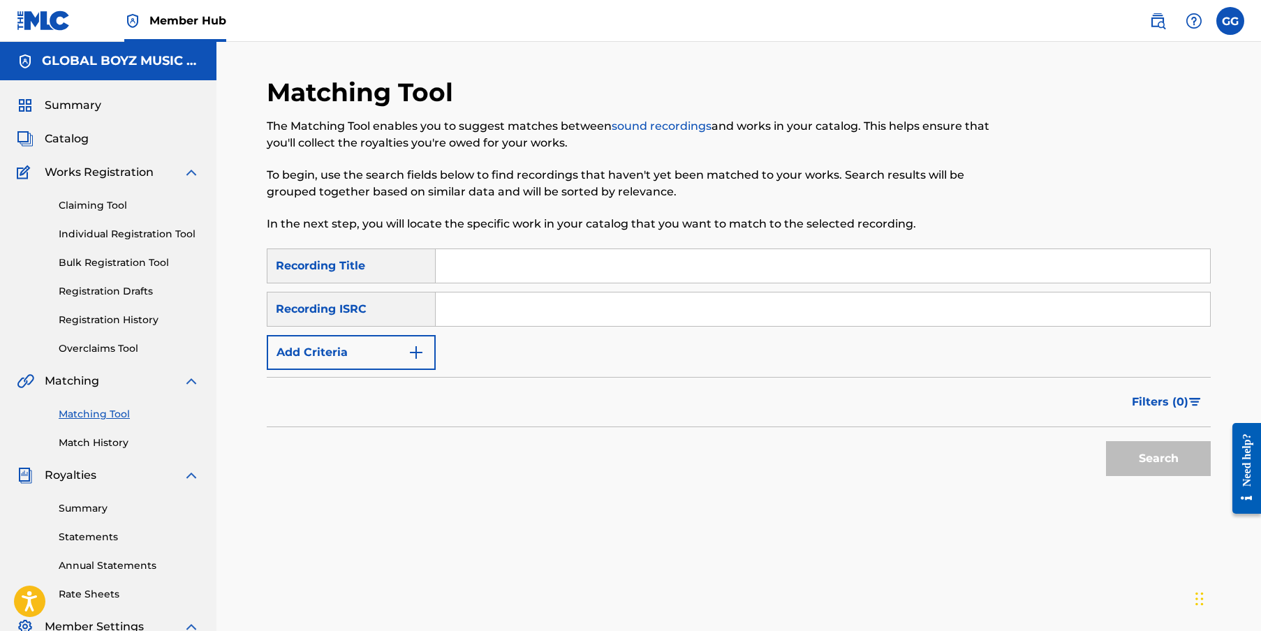
click at [538, 267] on input "Search Form" at bounding box center [823, 266] width 775 height 34
type input "la reina de la noche"
click at [404, 353] on button "Add Criteria" at bounding box center [351, 352] width 169 height 35
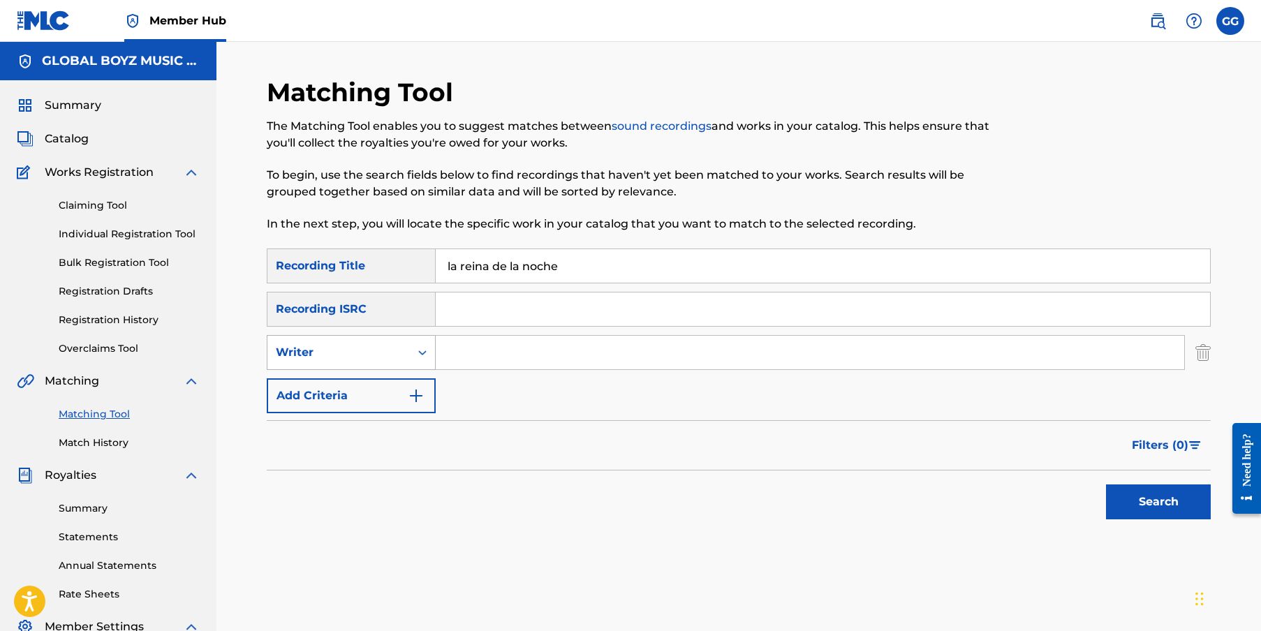
click at [411, 358] on div "Search Form" at bounding box center [422, 352] width 25 height 25
click at [413, 380] on div "Recording Artist" at bounding box center [351, 387] width 168 height 35
click at [481, 358] on input "Search Form" at bounding box center [810, 353] width 749 height 34
click at [989, 502] on button "Search" at bounding box center [1158, 502] width 105 height 35
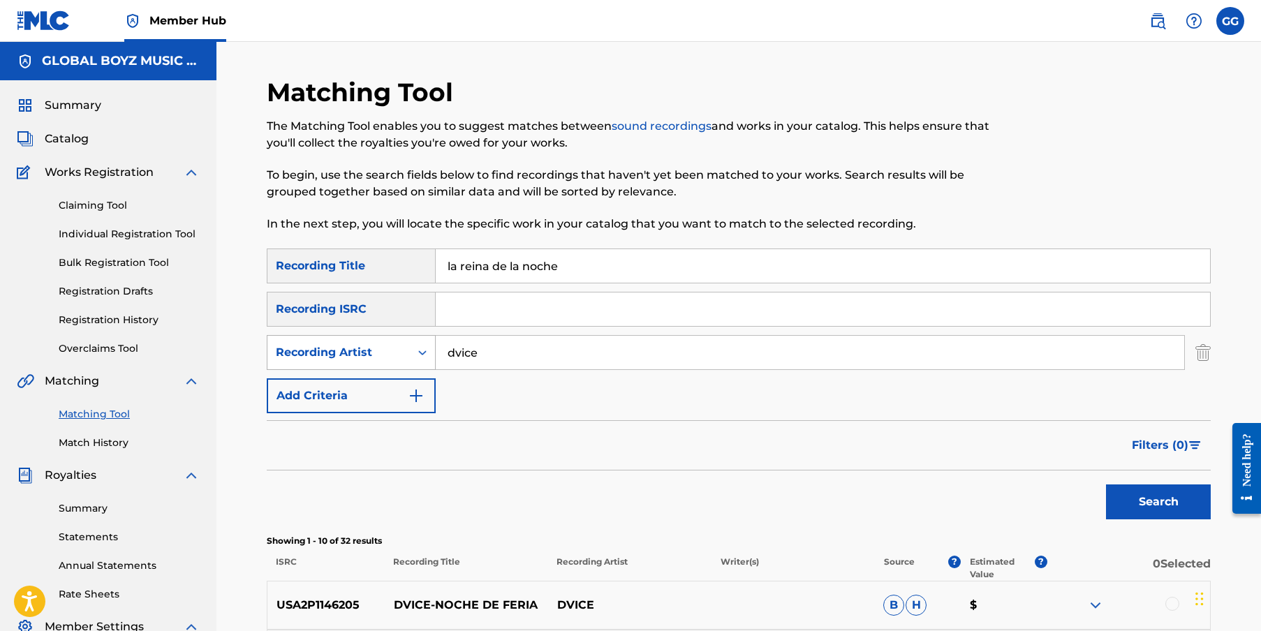
drag, startPoint x: 467, startPoint y: 360, endPoint x: 413, endPoint y: 353, distance: 54.9
click at [413, 353] on div "SearchWithCriteriad16fc816-4471-48ce-af5c-331ee958e81f Recording Artist dvice" at bounding box center [739, 352] width 944 height 35
click at [989, 502] on button "Search" at bounding box center [1158, 502] width 105 height 35
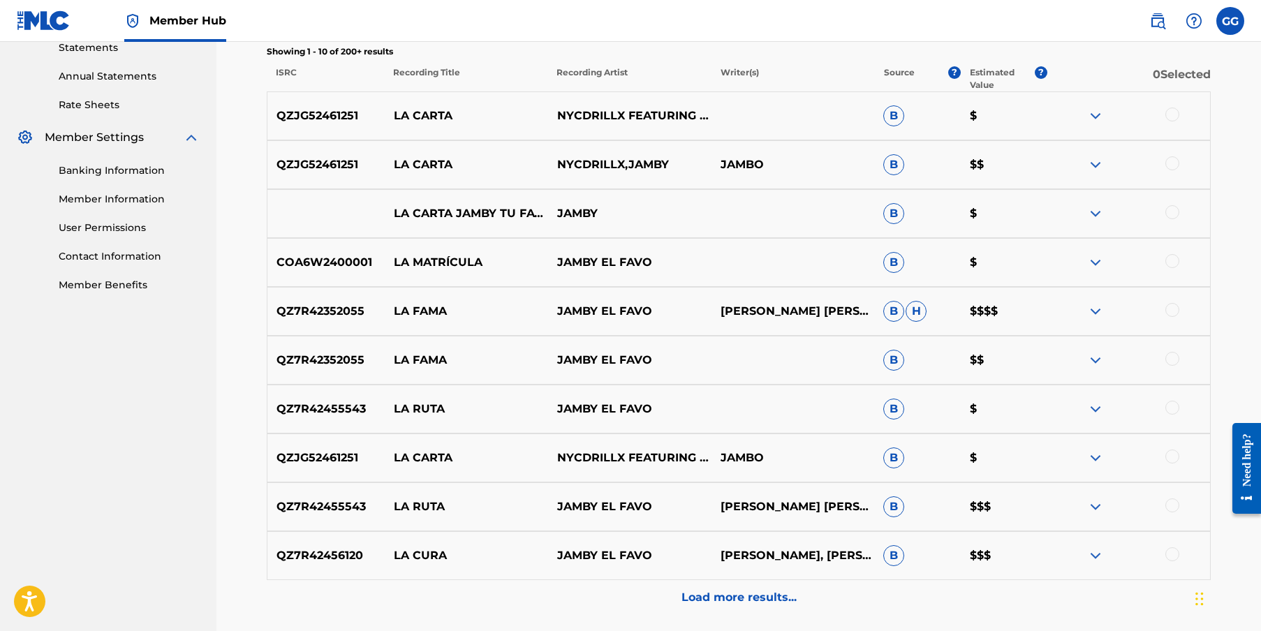
scroll to position [591, 0]
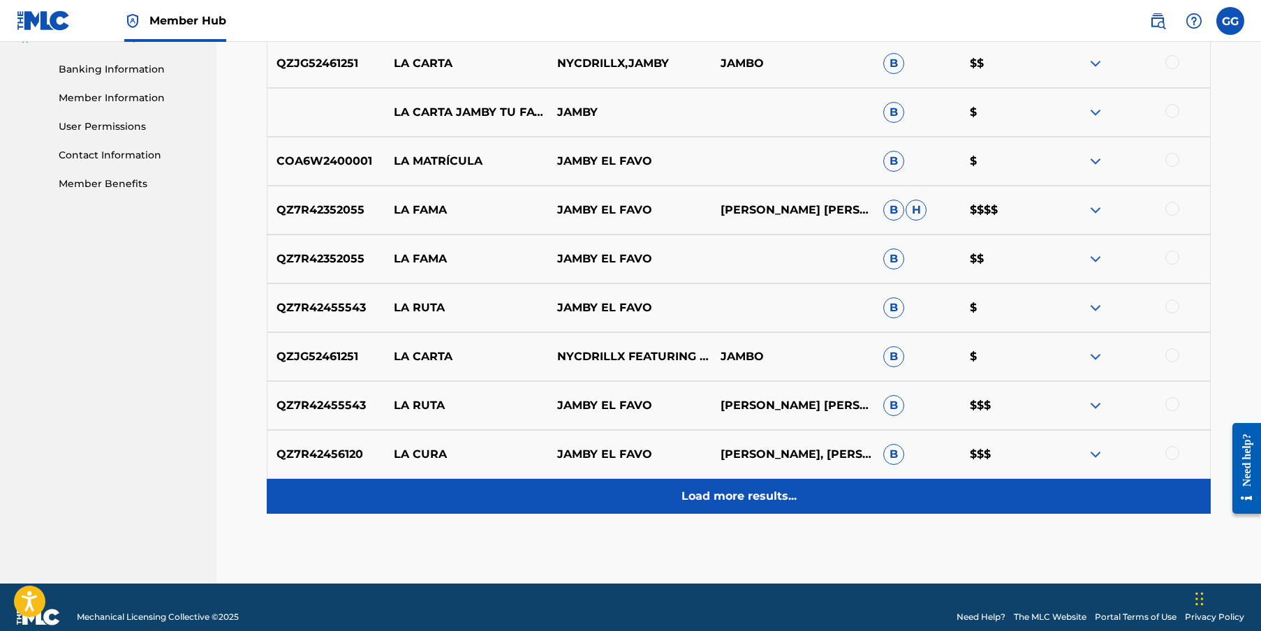
click at [721, 487] on div "Load more results..." at bounding box center [739, 496] width 944 height 35
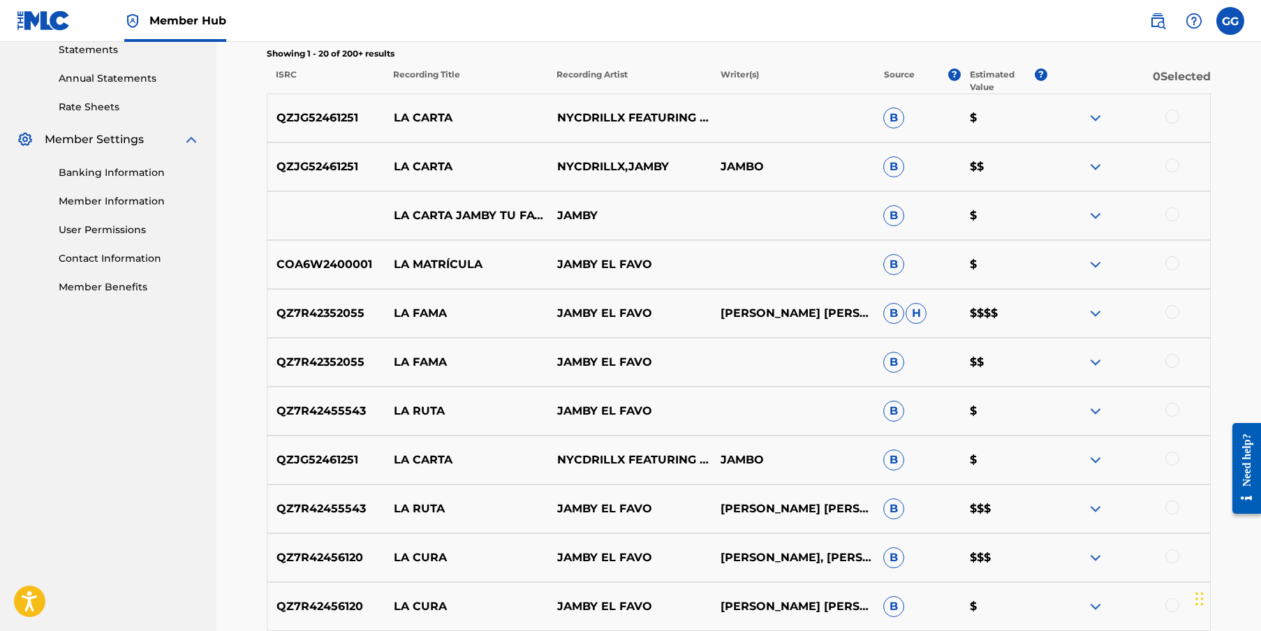
scroll to position [20, 0]
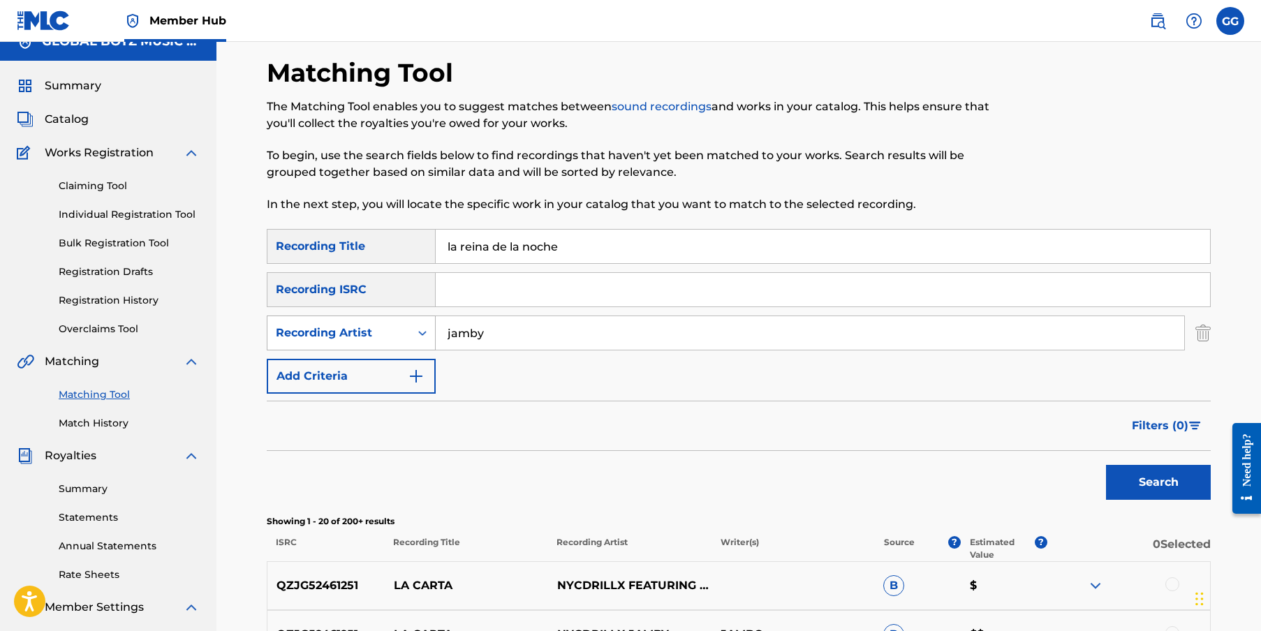
drag, startPoint x: 497, startPoint y: 334, endPoint x: 427, endPoint y: 328, distance: 70.1
click at [427, 328] on div "SearchWithCriteriad16fc816-4471-48ce-af5c-331ee958e81f Recording Artist jamby" at bounding box center [739, 333] width 944 height 35
type input "galindo again"
click at [989, 483] on button "Search" at bounding box center [1158, 482] width 105 height 35
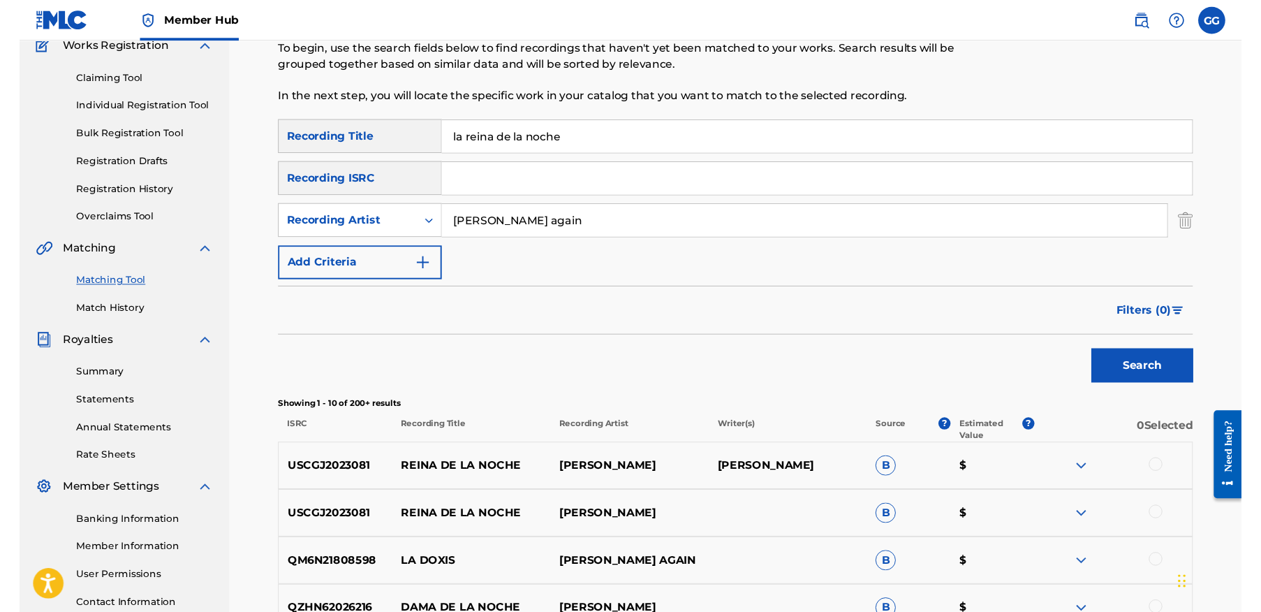
scroll to position [0, 0]
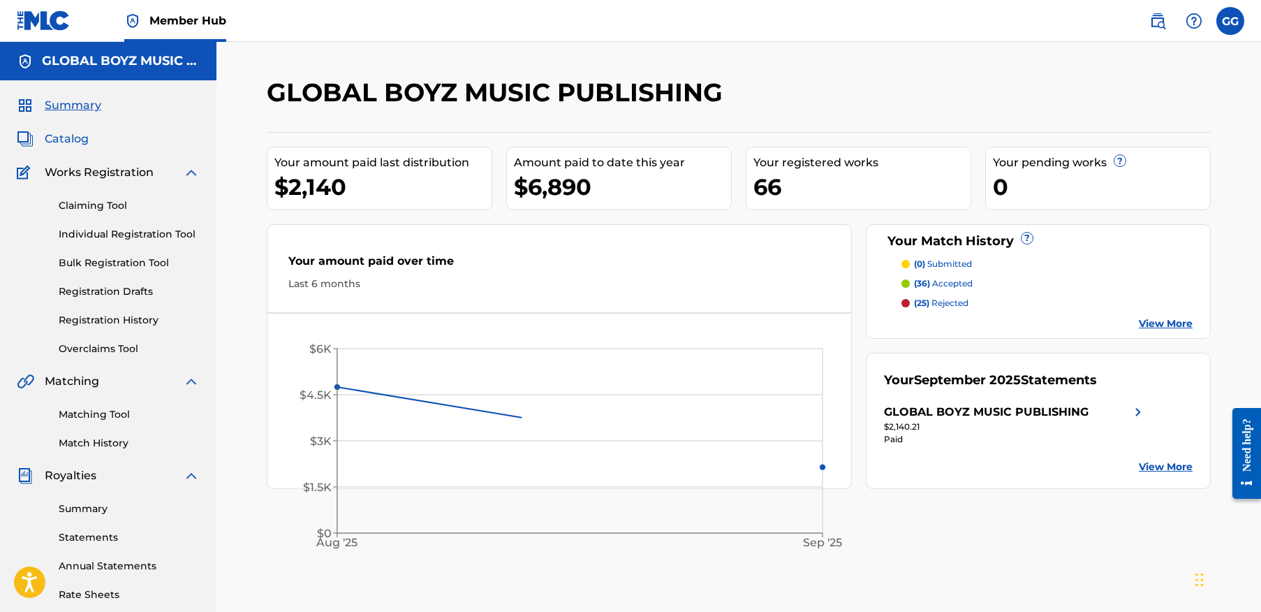
click at [59, 139] on span "Catalog" at bounding box center [67, 139] width 44 height 17
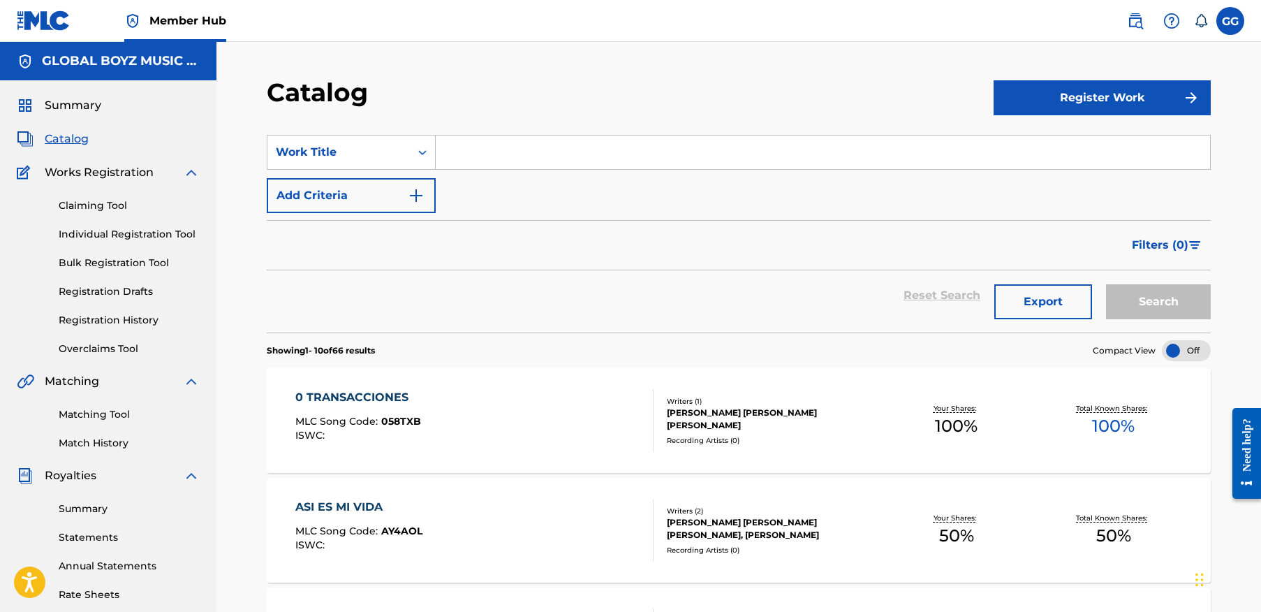
click at [542, 164] on input "Search Form" at bounding box center [823, 152] width 775 height 34
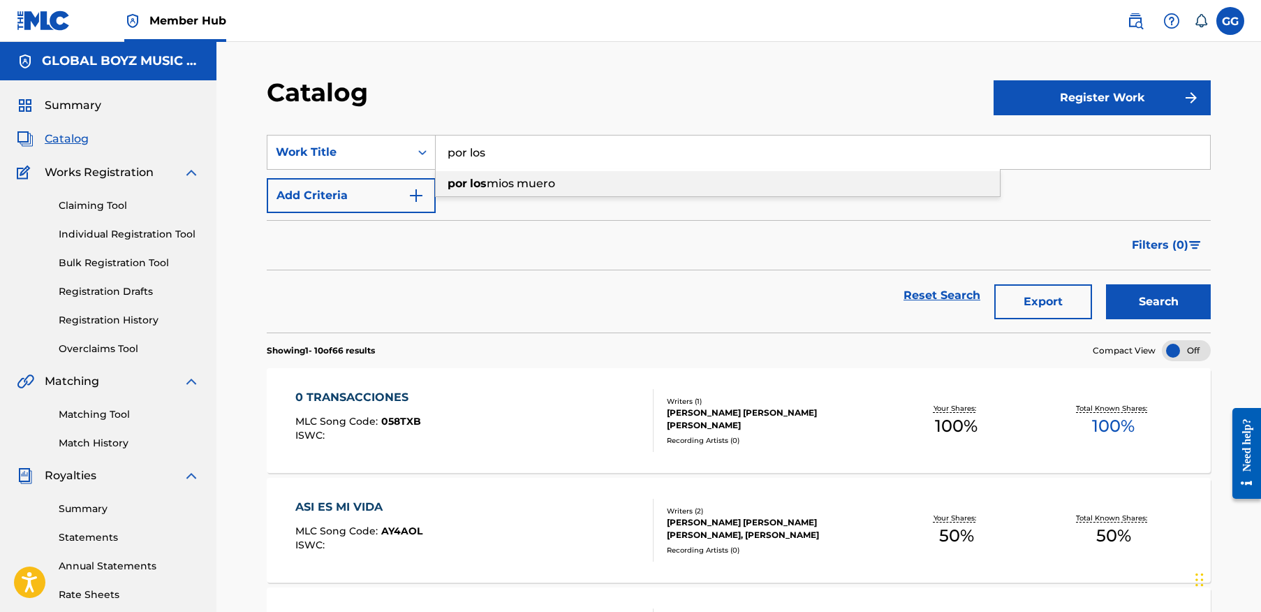
click at [596, 176] on div "por los mios muero" at bounding box center [718, 183] width 564 height 25
type input "por los mios muero"
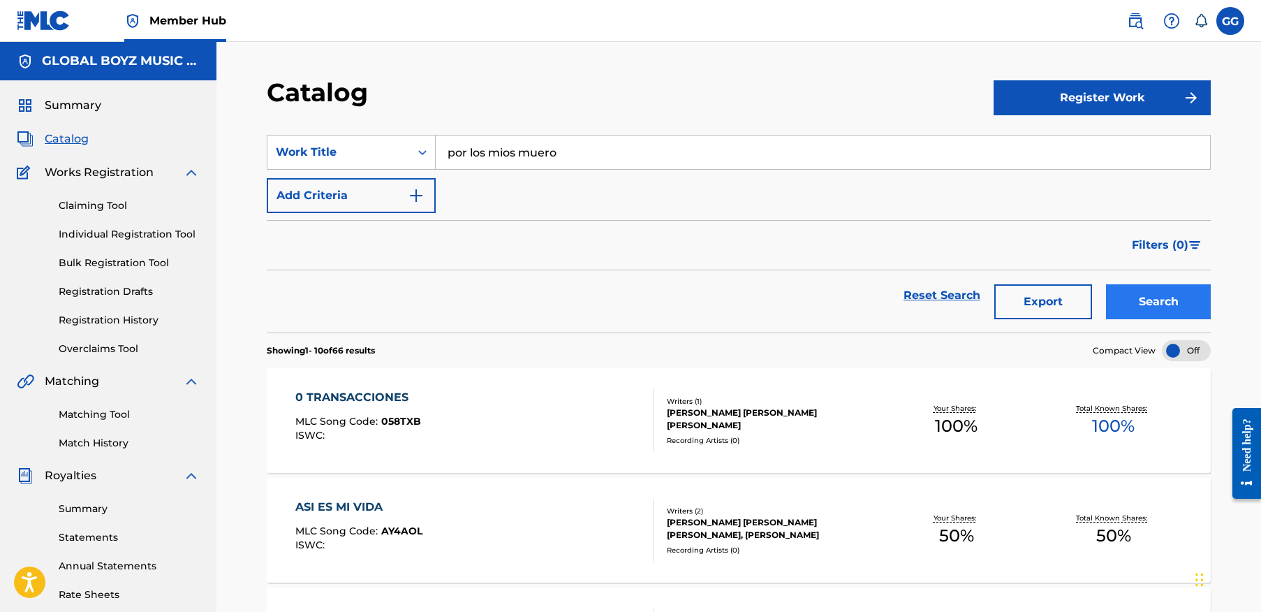
click at [1178, 305] on button "Search" at bounding box center [1158, 301] width 105 height 35
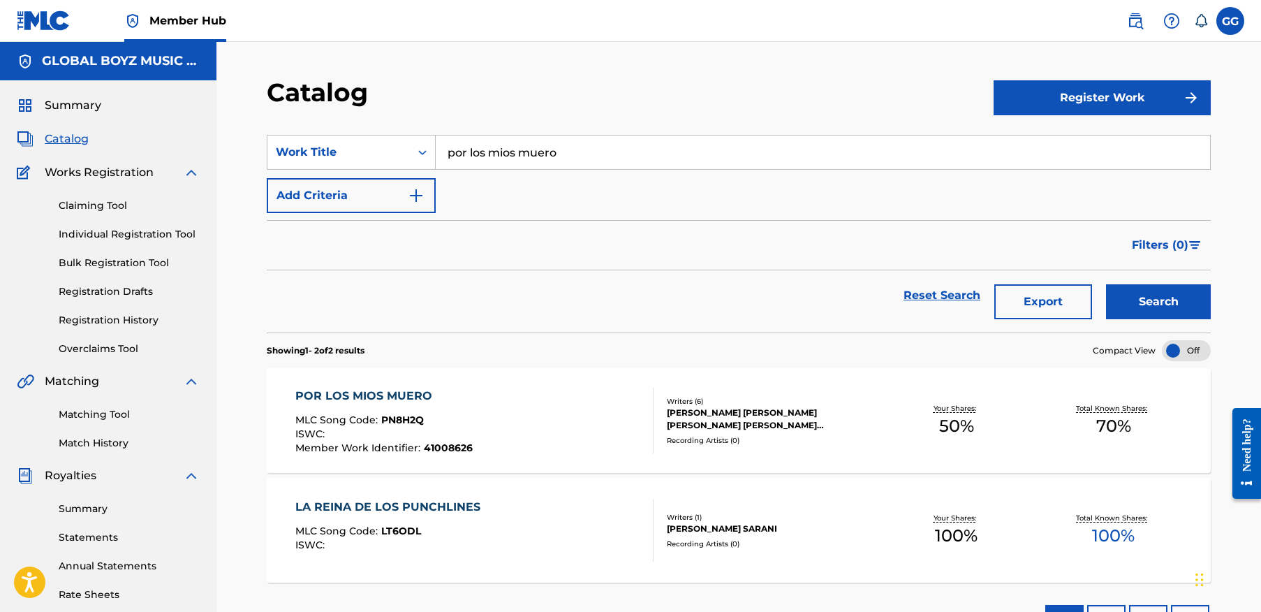
scroll to position [106, 0]
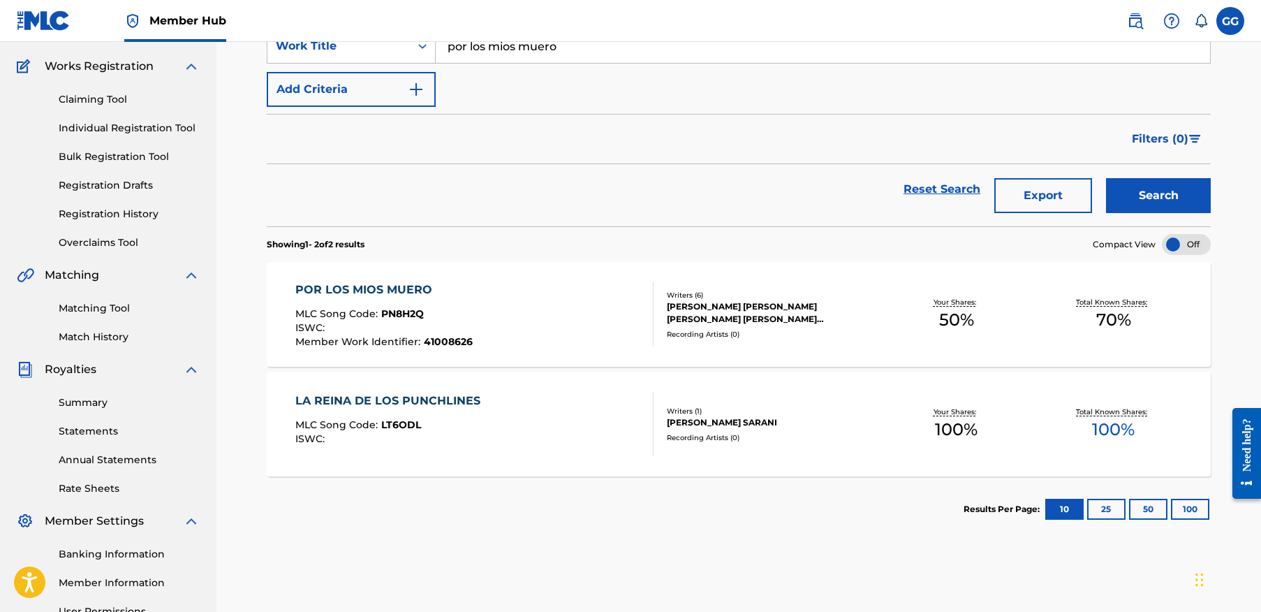
click at [402, 295] on div "POR LOS MIOS MUERO" at bounding box center [383, 289] width 177 height 17
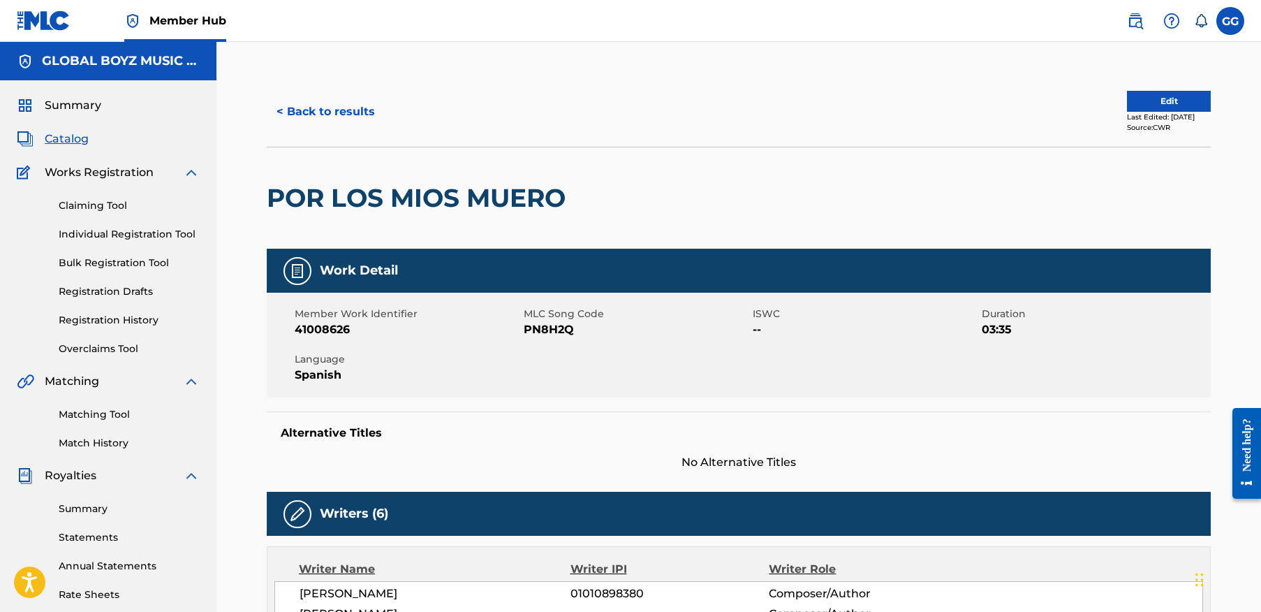
click at [61, 133] on span "Catalog" at bounding box center [67, 139] width 44 height 17
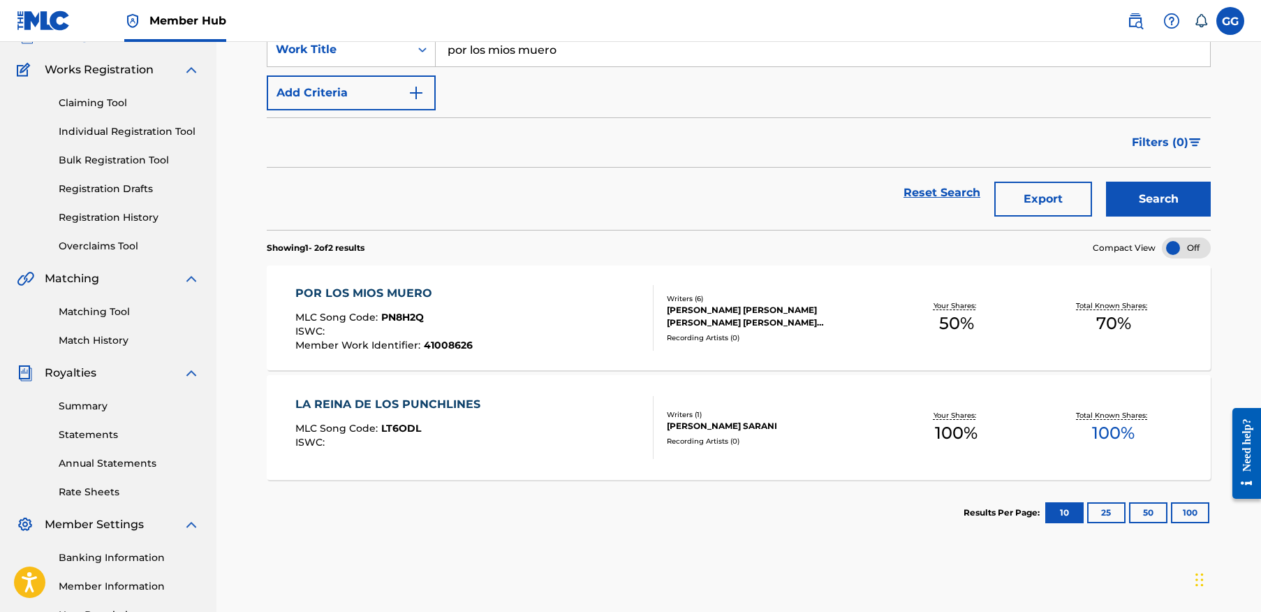
scroll to position [78, 0]
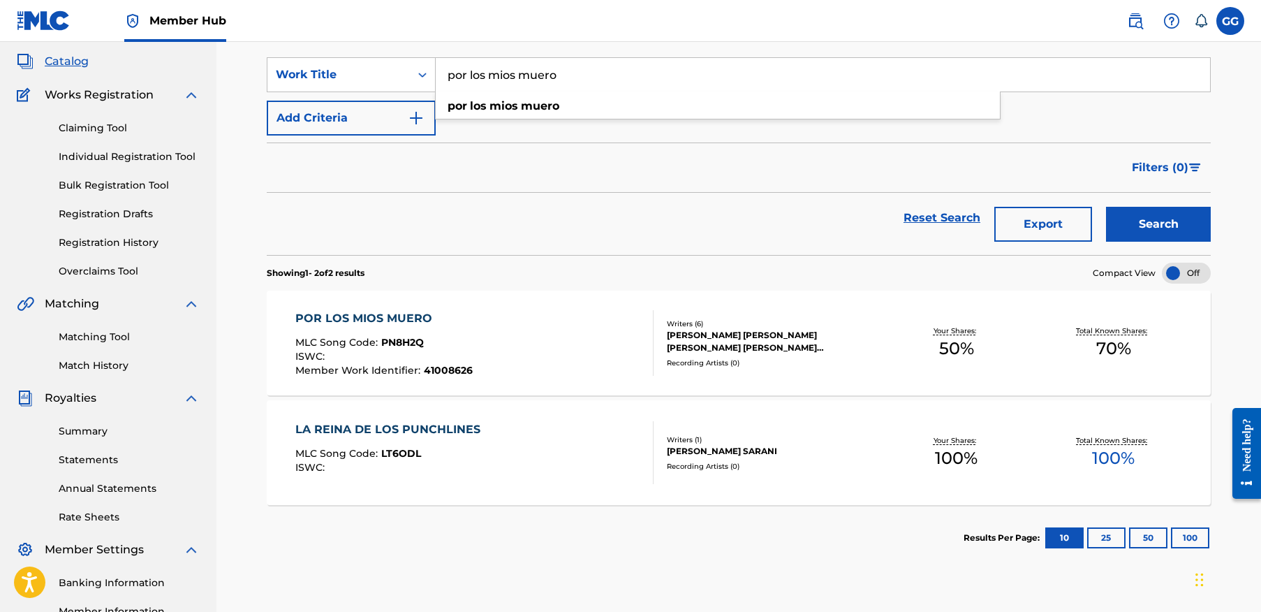
drag, startPoint x: 582, startPoint y: 66, endPoint x: 623, endPoint y: 68, distance: 40.6
click at [623, 68] on input "por los mios muero" at bounding box center [823, 75] width 775 height 34
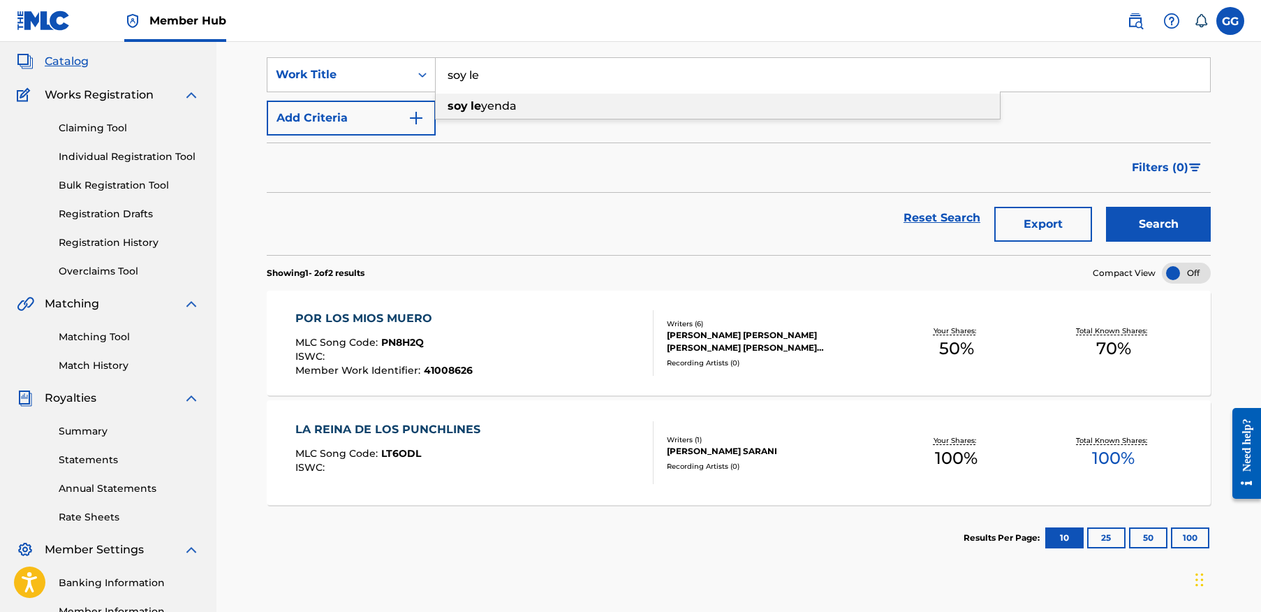
click at [603, 98] on div "soy le yenda" at bounding box center [718, 106] width 564 height 25
type input "soy leyenda"
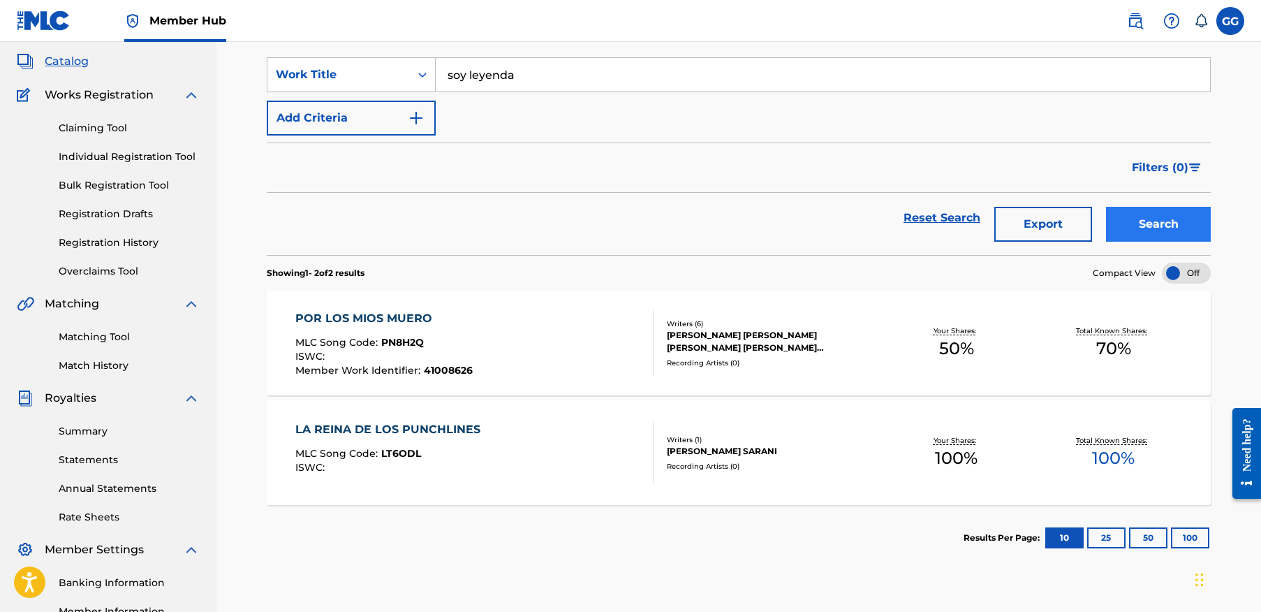
click at [1170, 221] on button "Search" at bounding box center [1158, 224] width 105 height 35
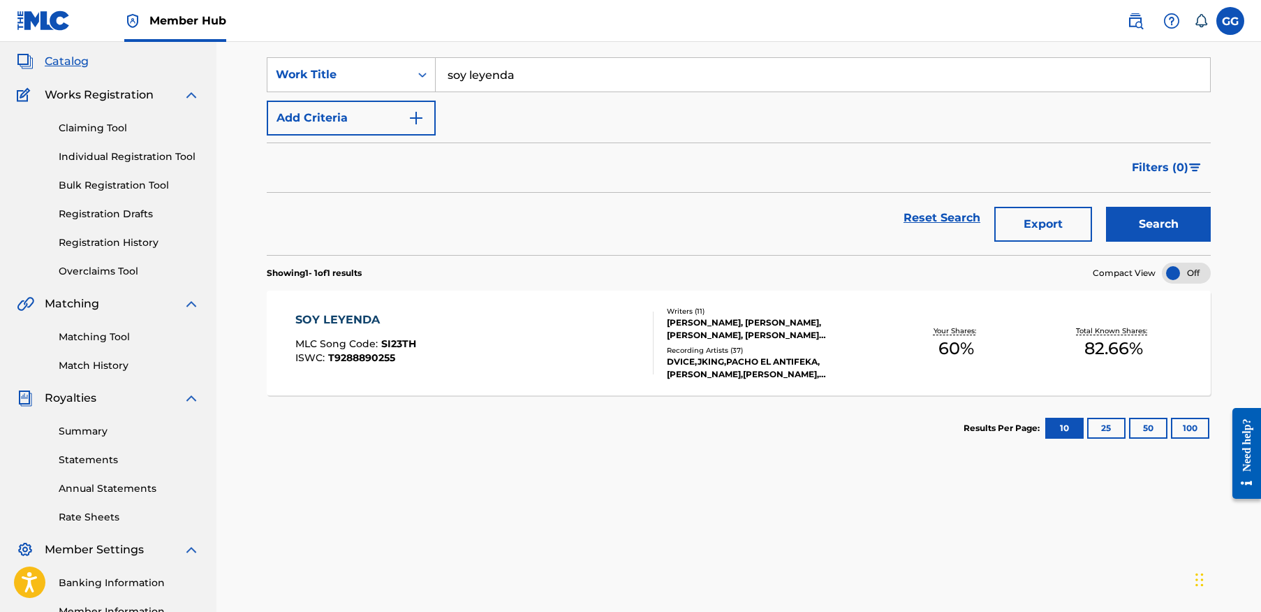
click at [774, 342] on div "Writers ( 11 ) [PERSON_NAME], [PERSON_NAME], [PERSON_NAME], [PERSON_NAME] [PERS…" at bounding box center [766, 343] width 224 height 75
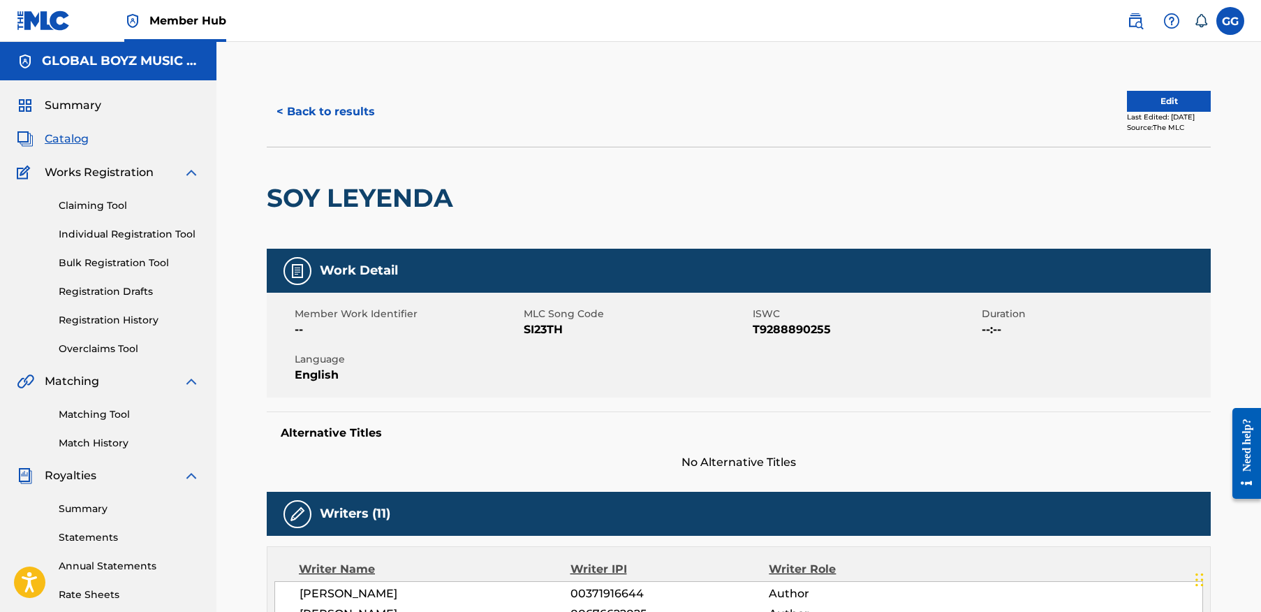
click at [63, 142] on span "Catalog" at bounding box center [67, 139] width 44 height 17
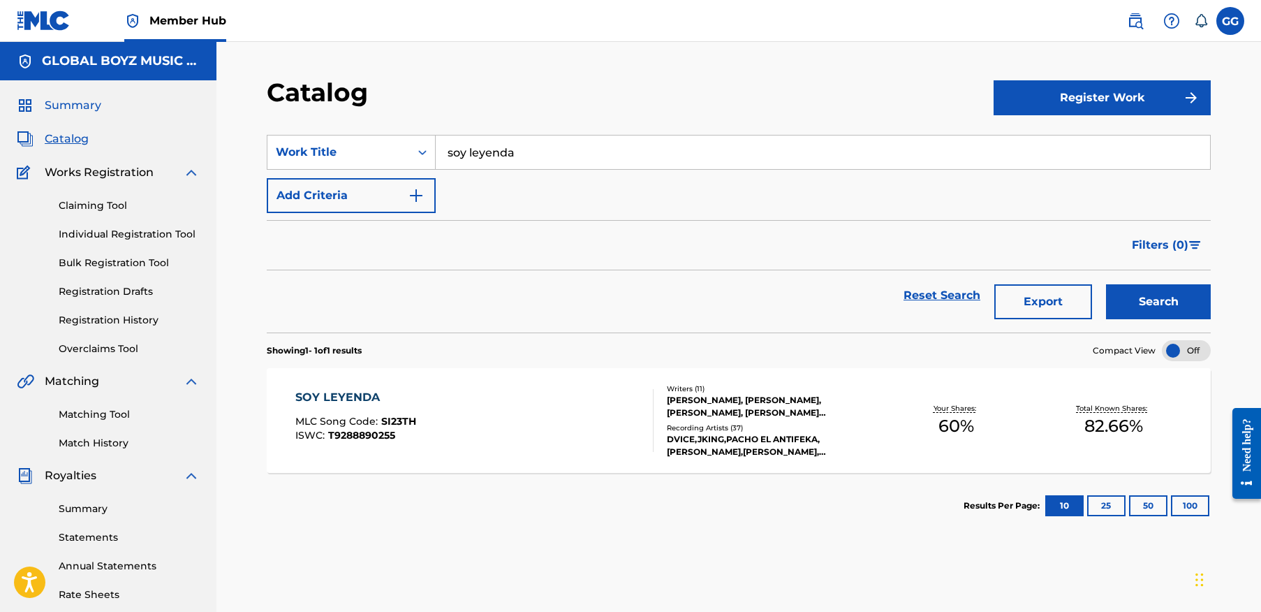
click at [68, 105] on span "Summary" at bounding box center [73, 105] width 57 height 17
